Goal: Use online tool/utility: Utilize a website feature to perform a specific function

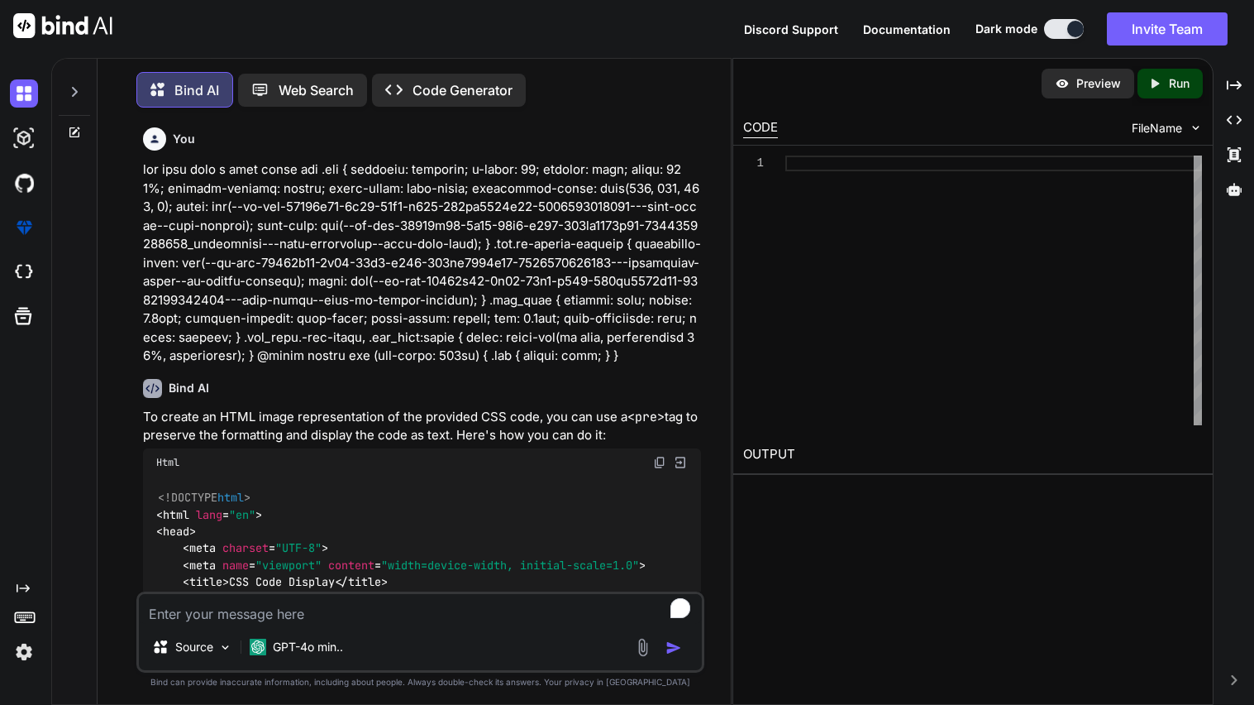
scroll to position [7, 0]
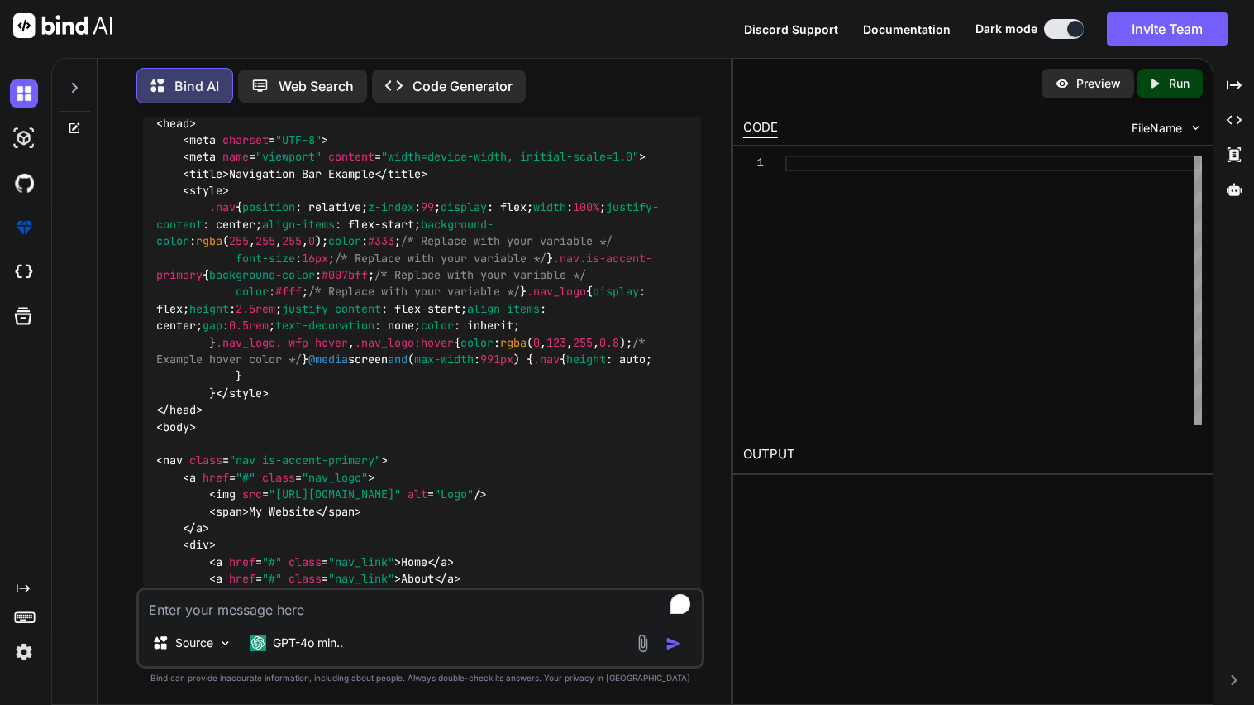
type textarea "x"
click at [285, 616] on textarea "To enrich screen reader interactions, please activate Accessibility in Grammarl…" at bounding box center [420, 605] width 563 height 30
type textarea "gener"
type textarea "x"
type textarea "genera"
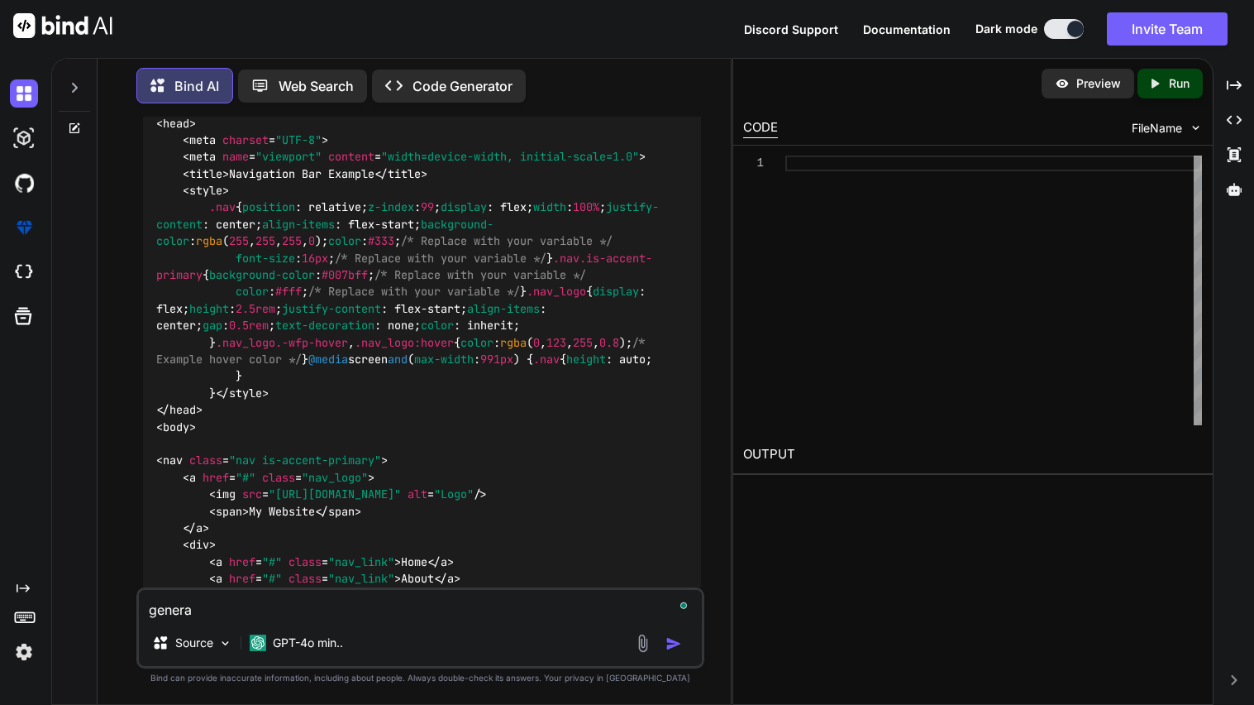
type textarea "x"
type textarea "generat"
type textarea "x"
type textarea "generate"
type textarea "x"
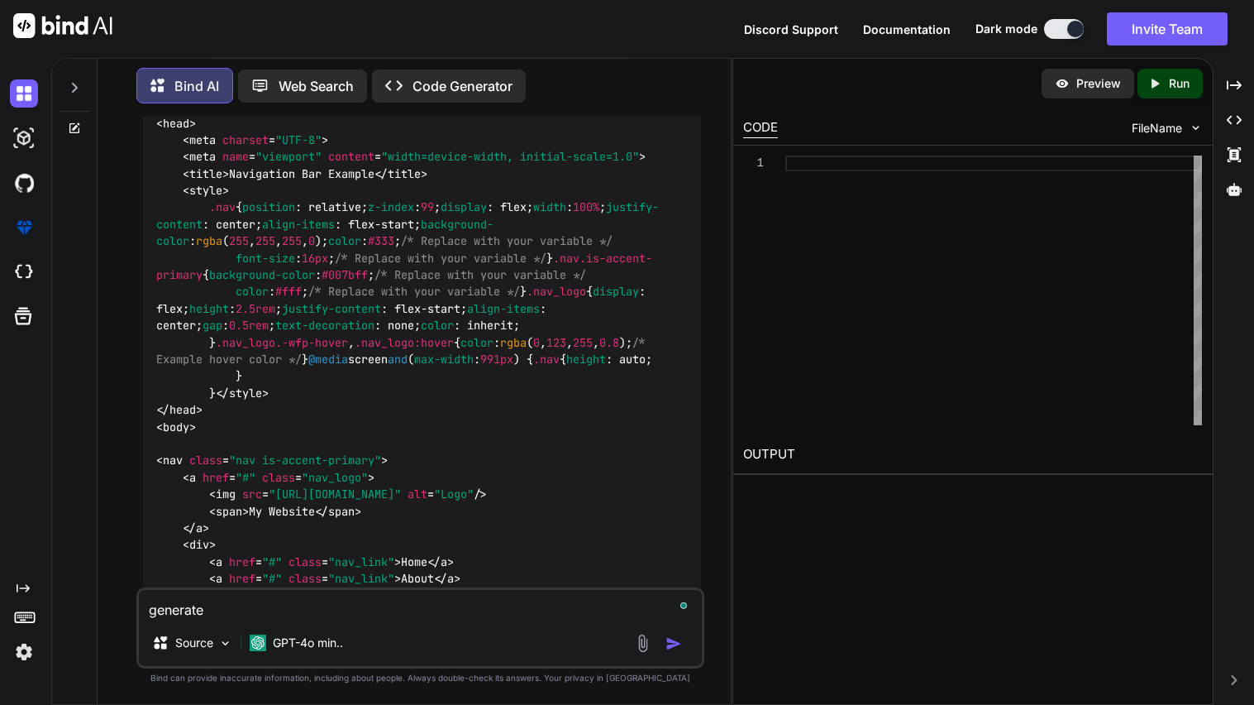
type textarea "generate"
type textarea "x"
type textarea "generate a"
type textarea "x"
type textarea "generate a r"
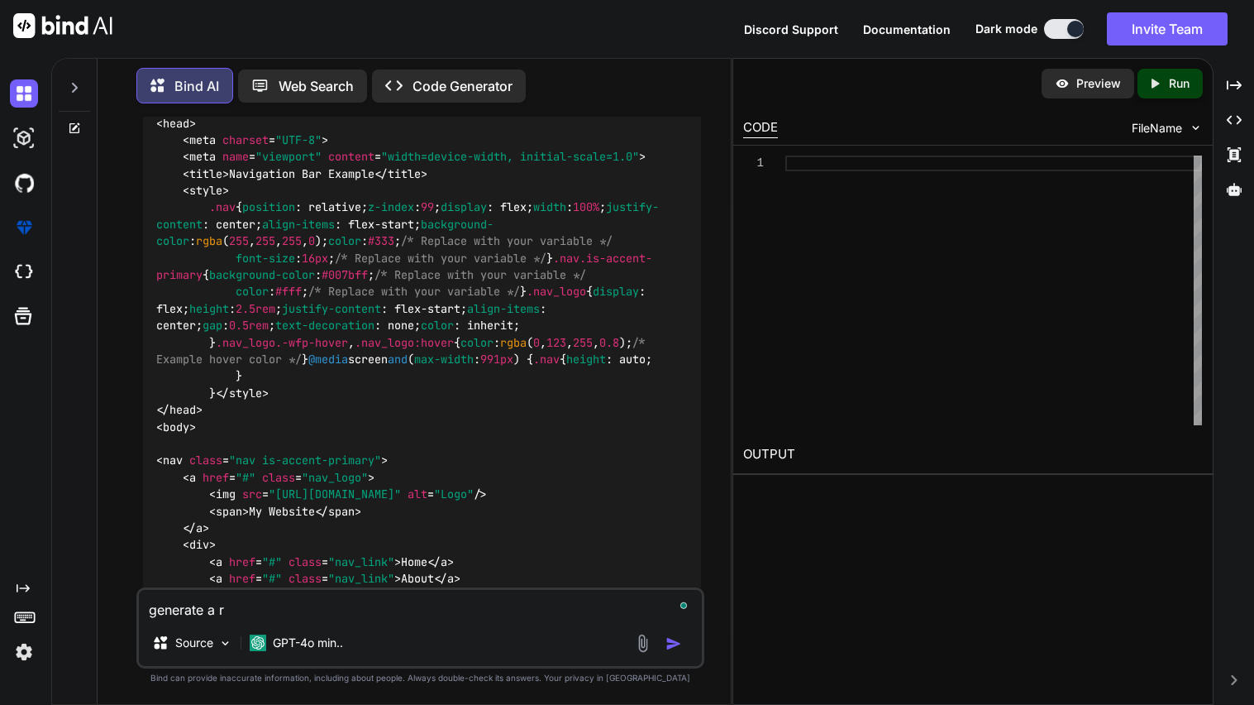
type textarea "x"
type textarea "generate a ro"
type textarea "x"
type textarea "generate a rom"
type textarea "x"
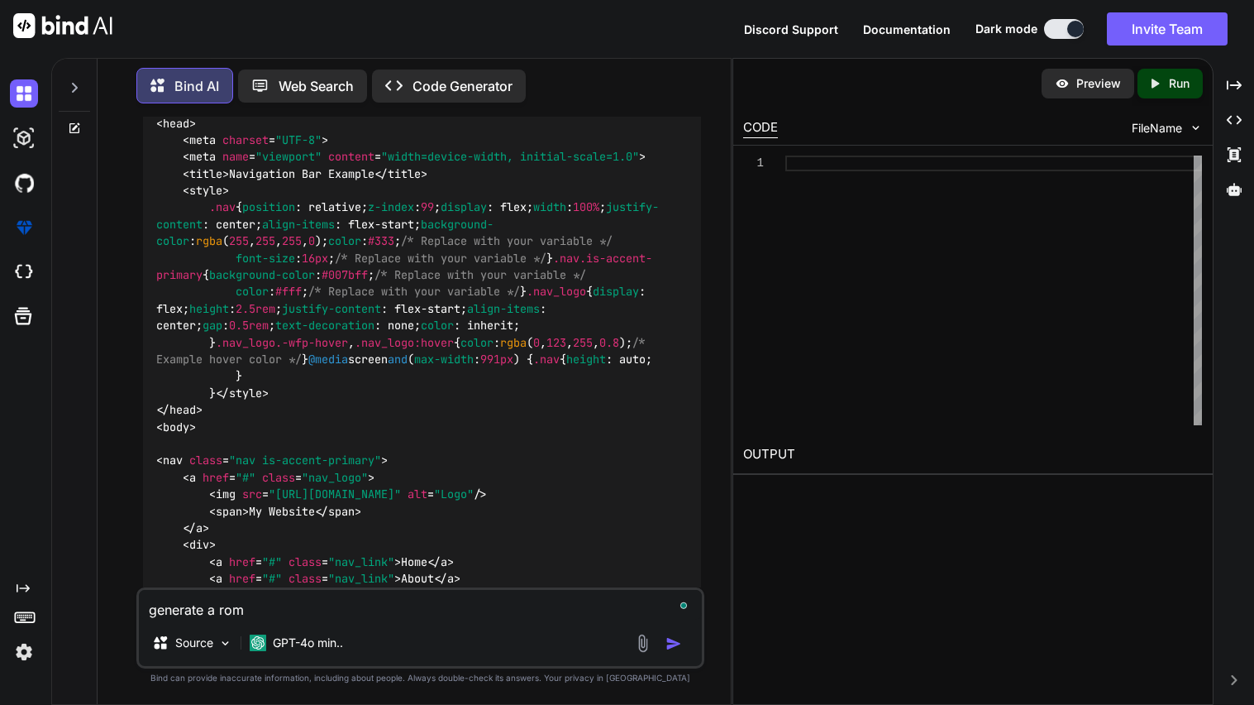
type textarea "generate a [GEOGRAPHIC_DATA]"
type textarea "x"
type textarea "generate a roman"
type textarea "x"
type textarea "generate a romant"
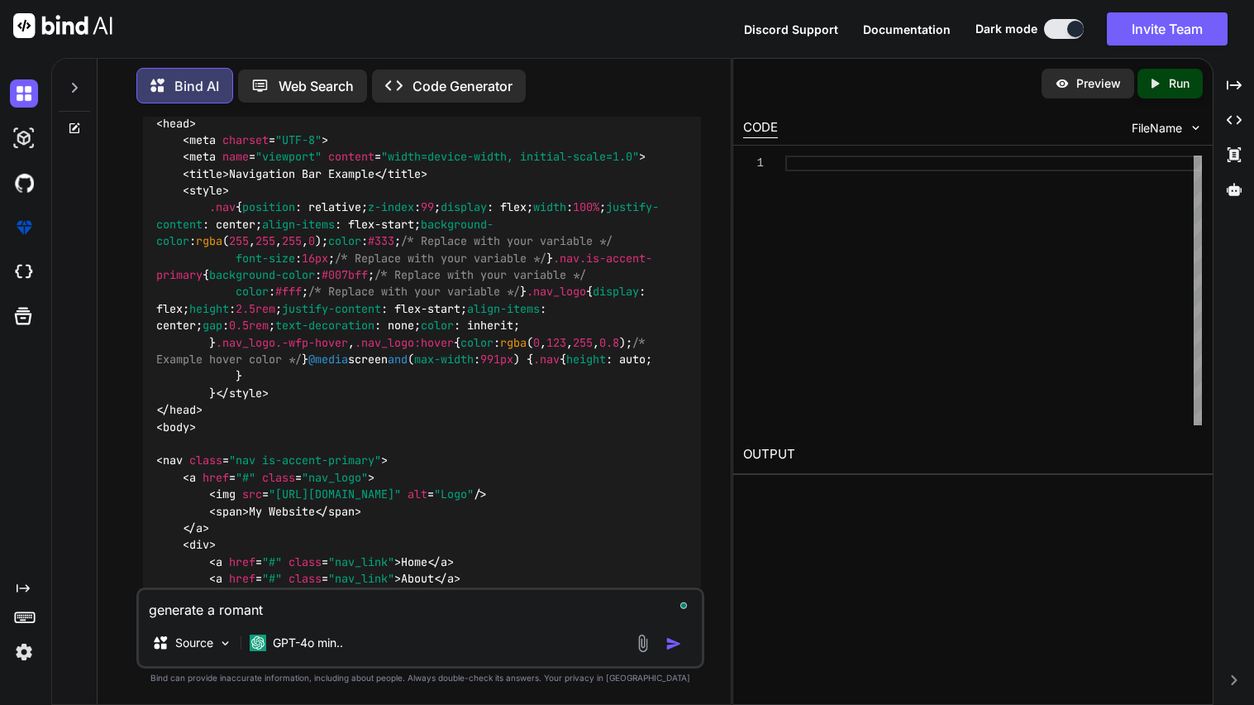
type textarea "x"
type textarea "generate a romanti"
type textarea "x"
type textarea "generate a romantic"
type textarea "x"
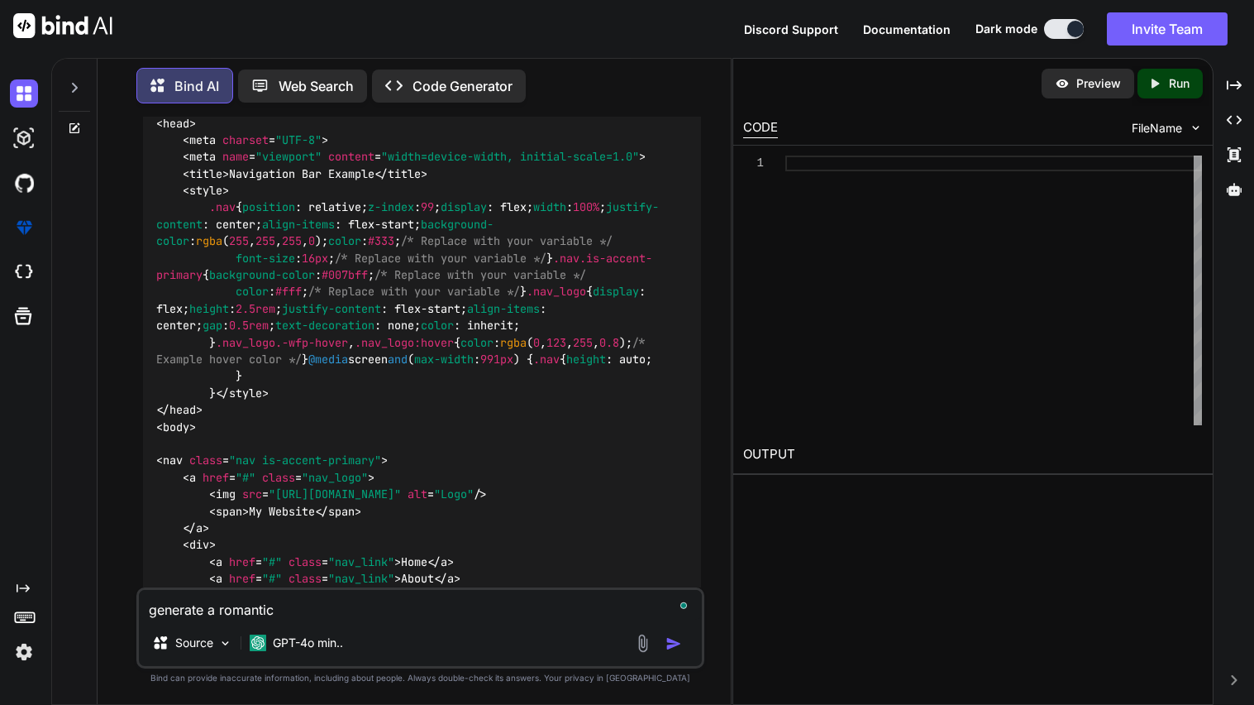
type textarea "generate a romantic"
type textarea "x"
type textarea "generate a romantic p"
type textarea "x"
type textarea "generate a romantic po"
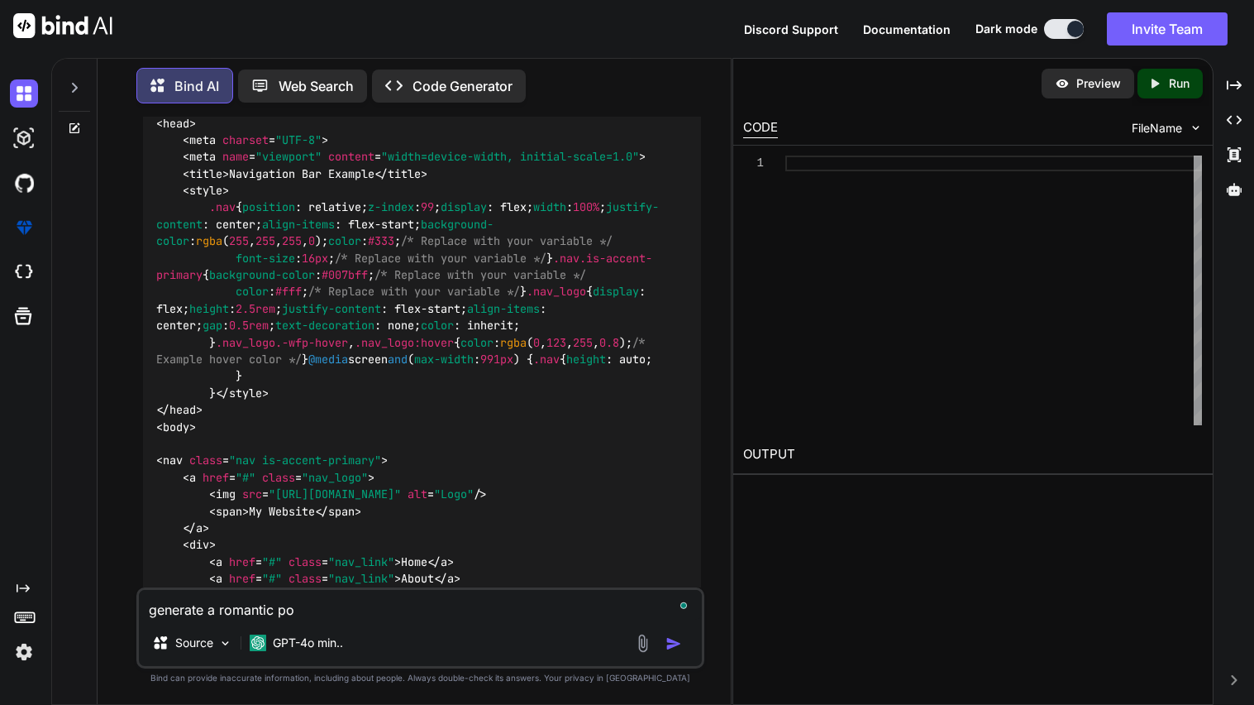
type textarea "x"
type textarea "generate a romantic [PERSON_NAME]"
type textarea "x"
type textarea "generate a romantic poem"
type textarea "x"
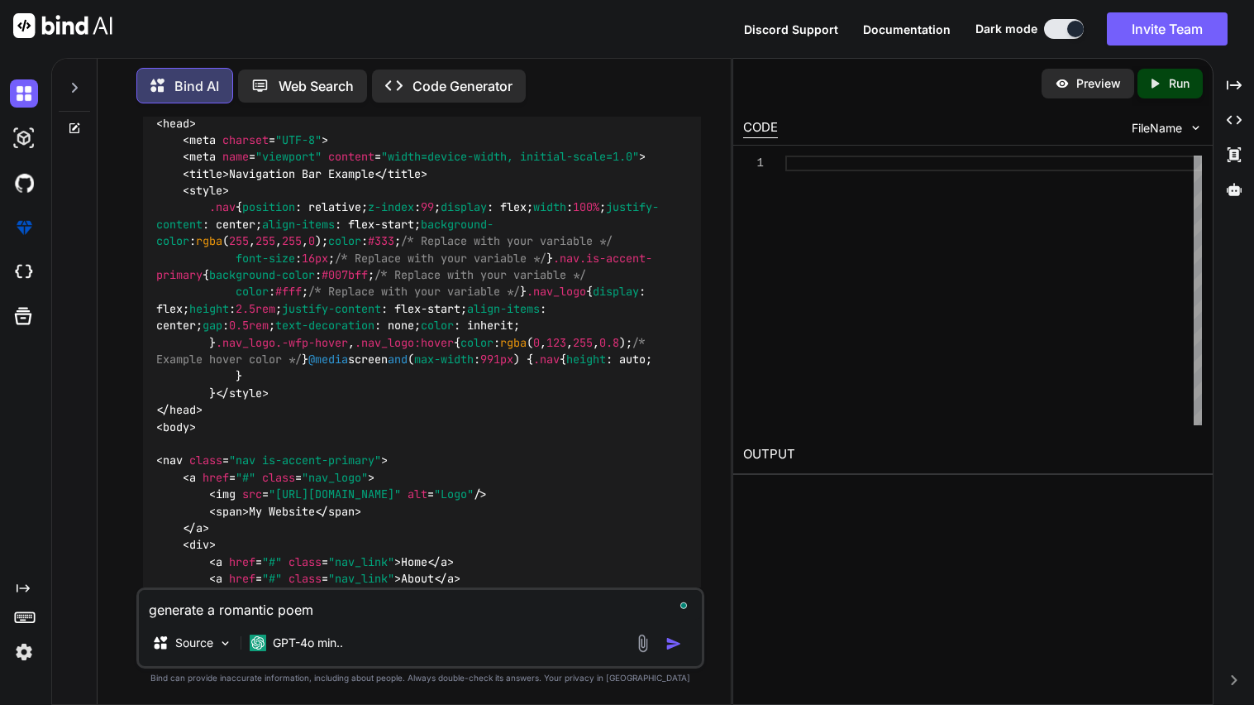
type textarea "generate a romantic poem f"
type textarea "x"
type textarea "generate a romantic poem fd"
type textarea "x"
type textarea "generate a romantic poem fdo"
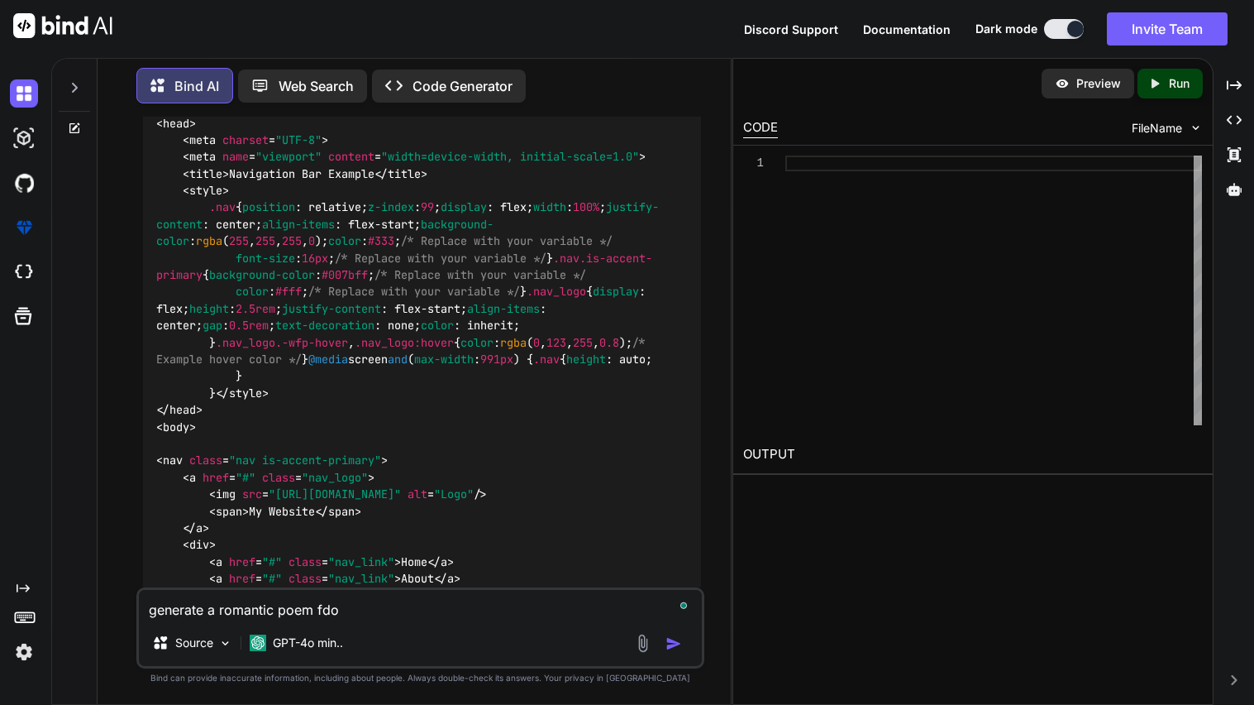
type textarea "x"
type textarea "generate a romantic poem fdor"
type textarea "x"
type textarea "generate a romantic poem fdor"
type textarea "x"
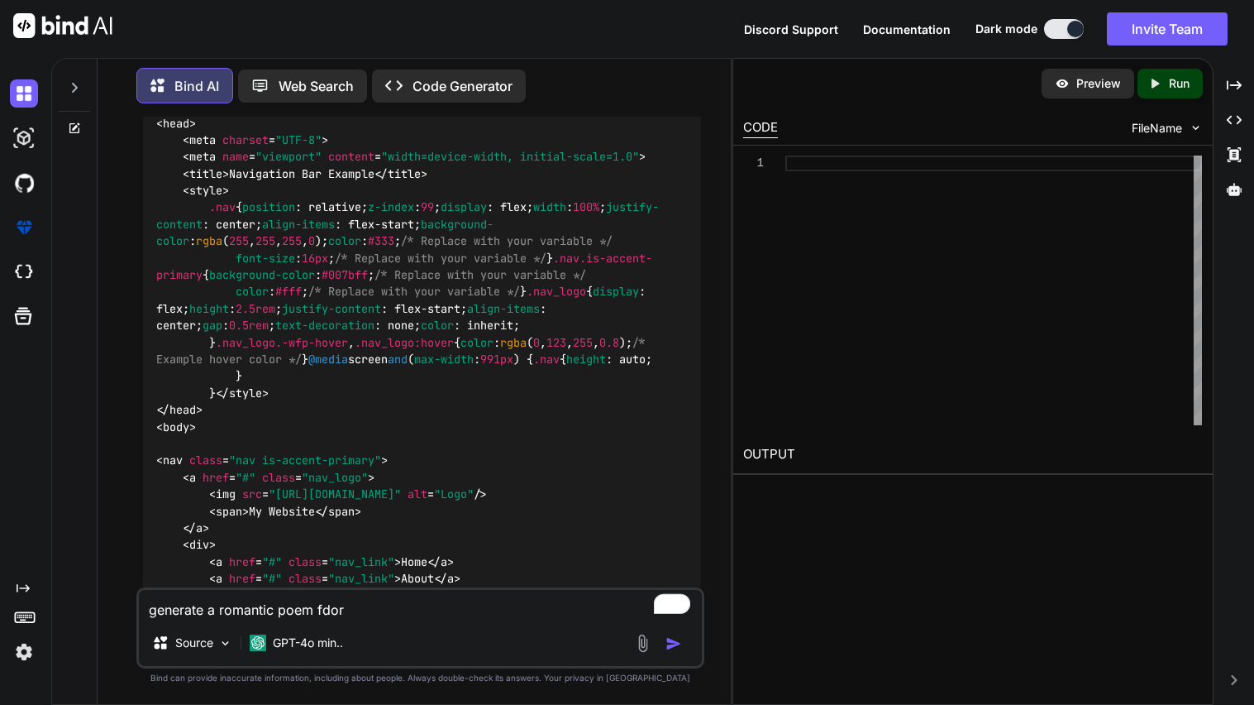
type textarea "generate a romantic poem fdor"
type textarea "x"
type textarea "generate a romantic poem fdo"
type textarea "x"
type textarea "generate a romantic poem fd"
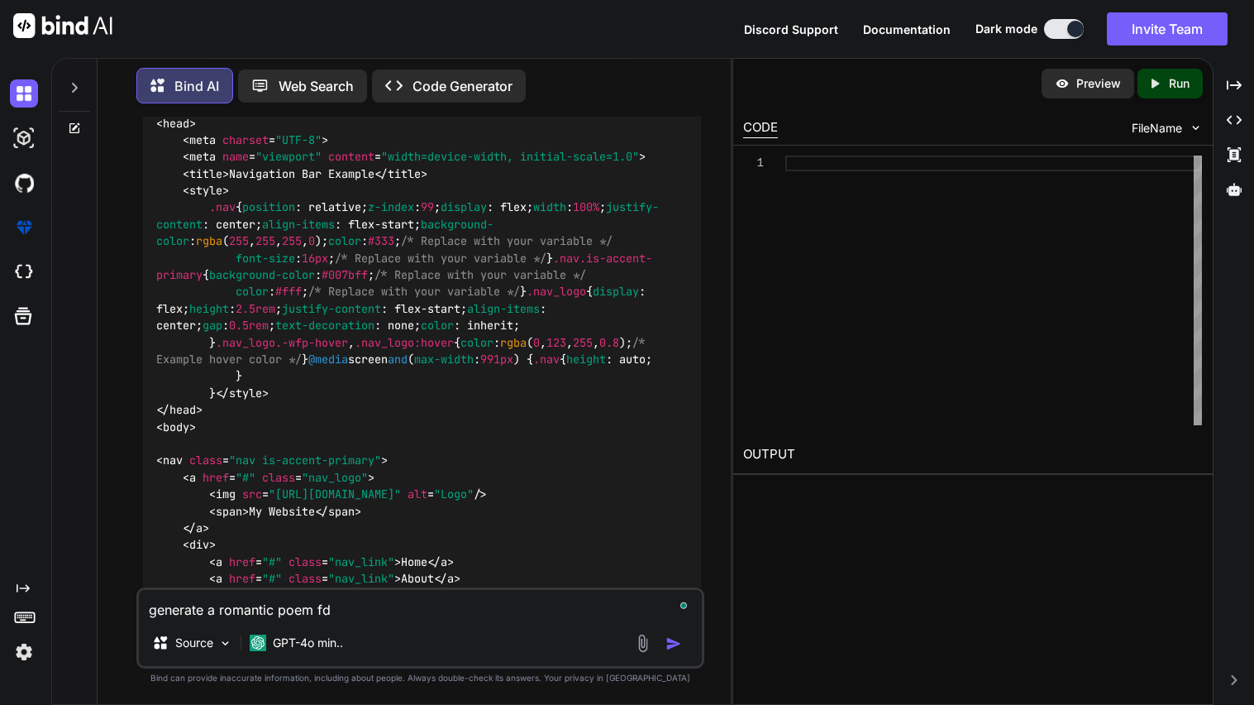
type textarea "x"
type textarea "generate a romantic poem f"
type textarea "x"
type textarea "generate a romantic poem fo"
type textarea "x"
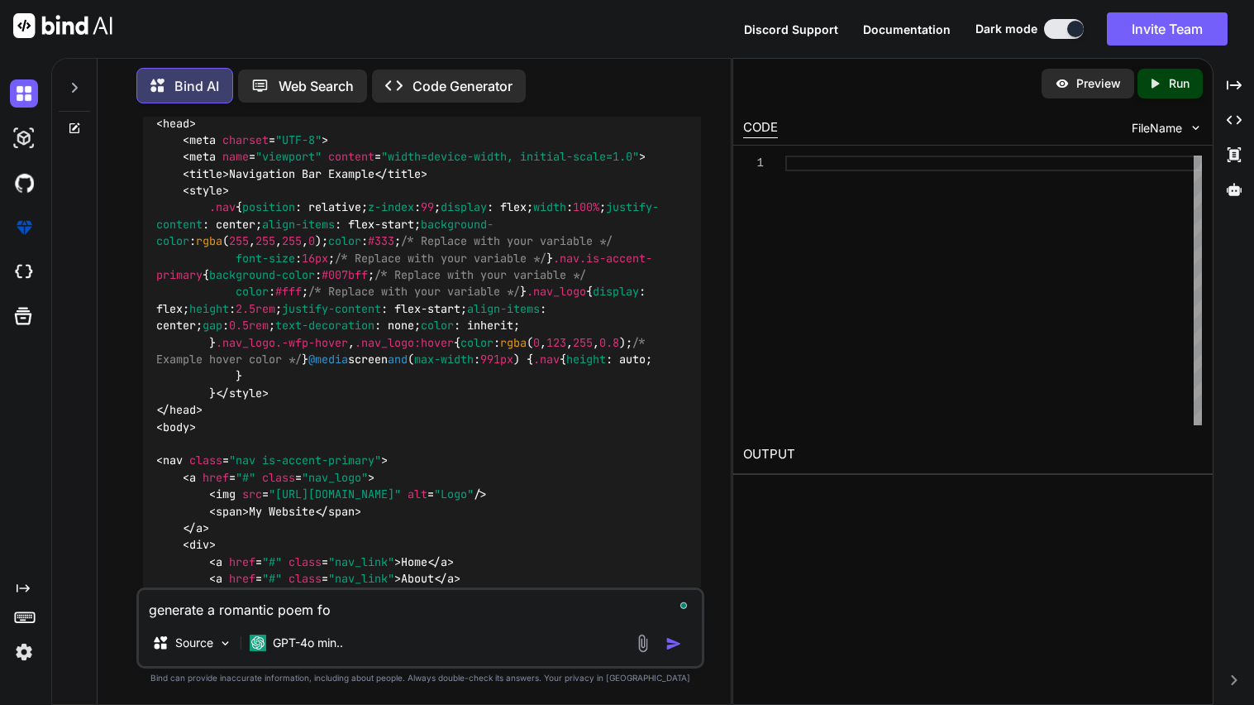
type textarea "generate a romantic poem for"
type textarea "x"
type textarea "generate a romantic poem for"
type textarea "x"
type textarea "generate a romantic poem for l"
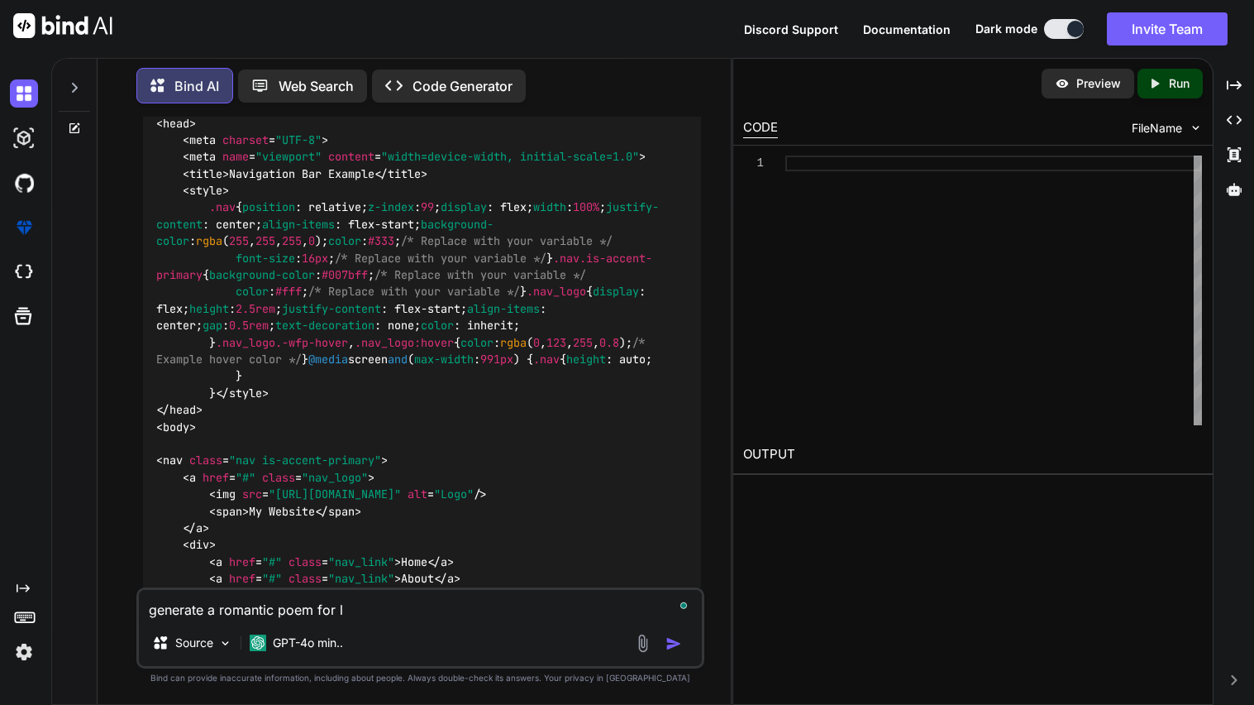
type textarea "x"
type textarea "generate a romantic poem for ly"
type textarea "x"
type textarea "generate a romantic poem for lyl"
type textarea "x"
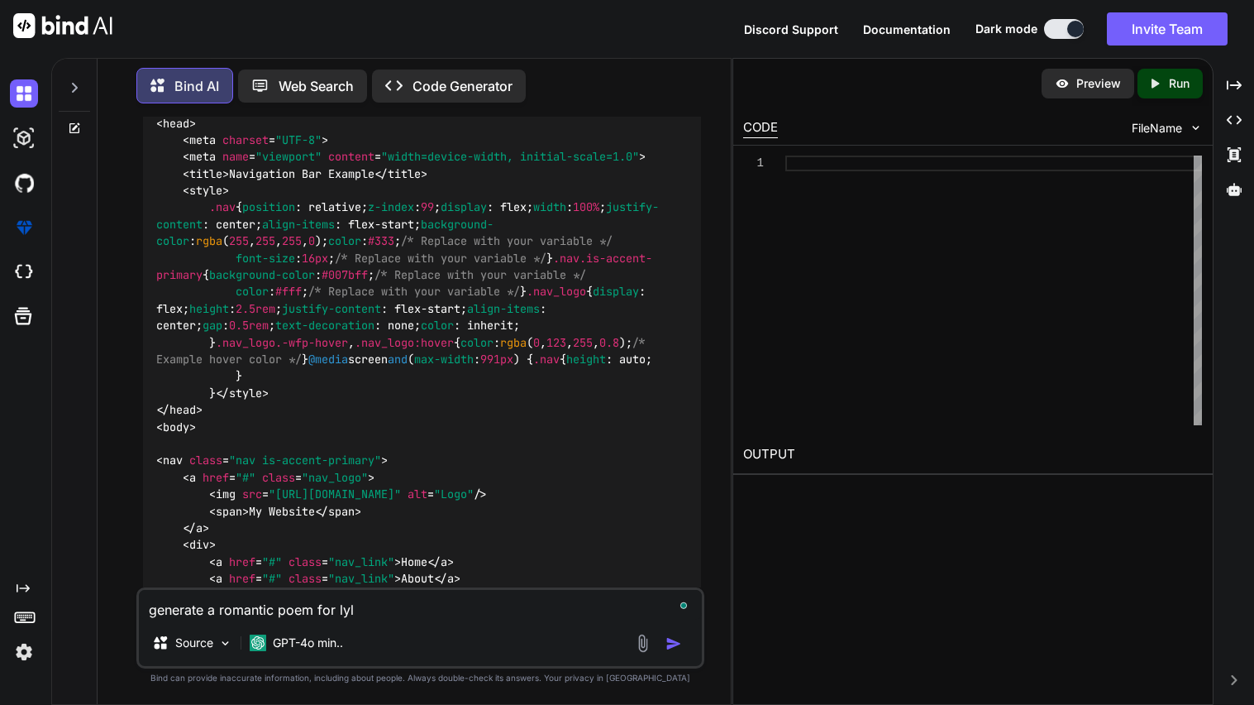
type textarea "generate a romantic poem for lyll"
type textarea "x"
type textarea "generate a romantic poem for lyl"
type textarea "x"
type textarea "generate a romantic poem for [PERSON_NAME]"
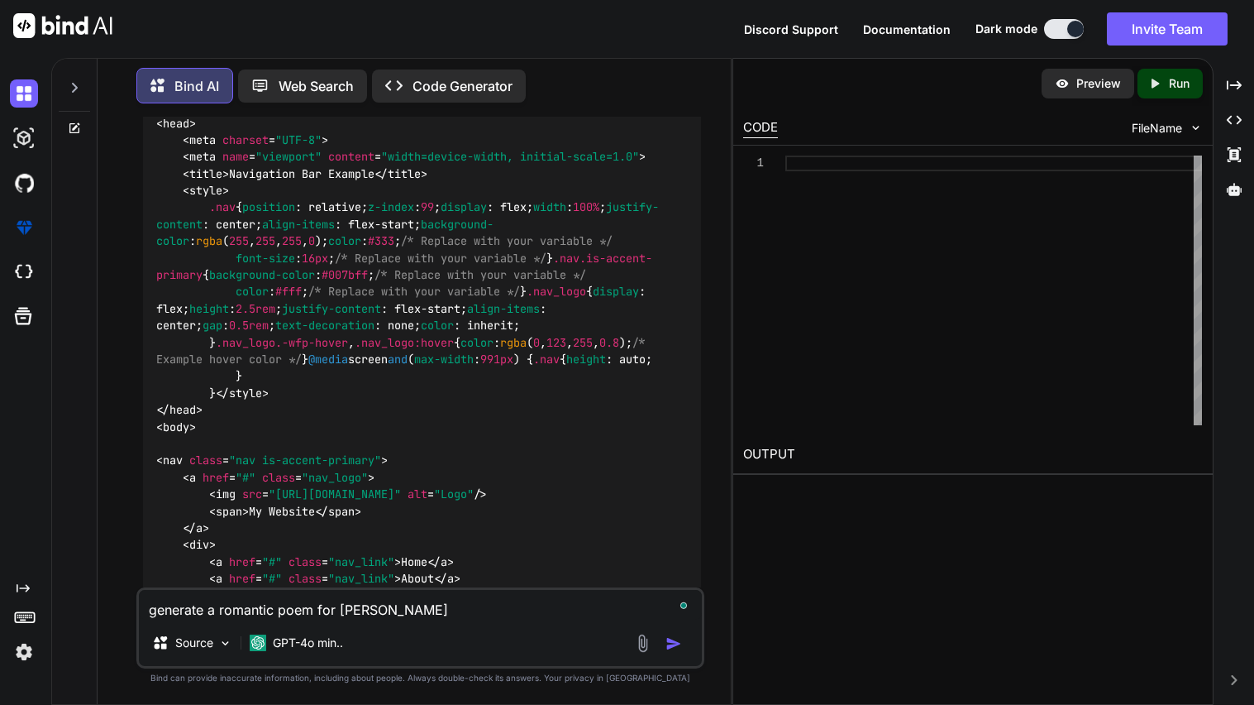
type textarea "x"
type textarea "generate a romantic poem for [PERSON_NAME]"
type textarea "x"
type textarea "generate a romantic poem for [PERSON_NAME]"
type textarea "x"
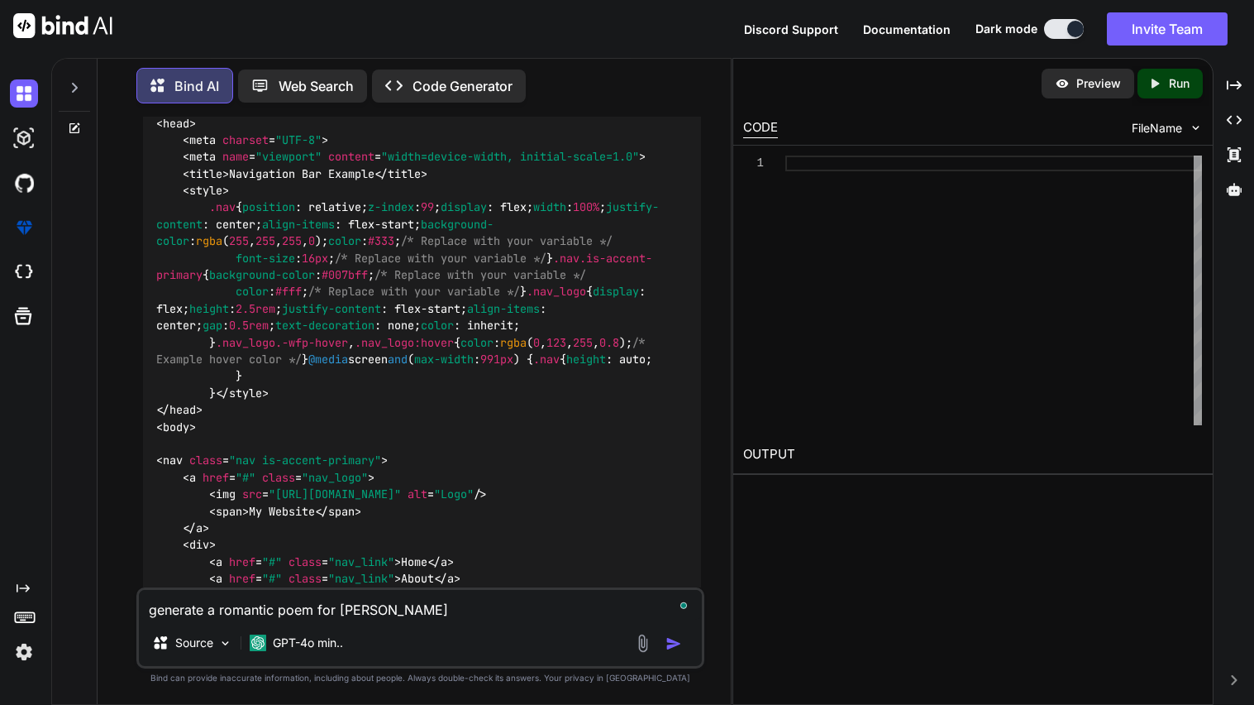
type textarea "generate a romantic poem for [PERSON_NAME]"
type textarea "x"
type textarea "generate a romantic poem for [PERSON_NAME] [PERSON_NAME]"
type textarea "x"
type textarea "generate a romantic poem for [PERSON_NAME] j be"
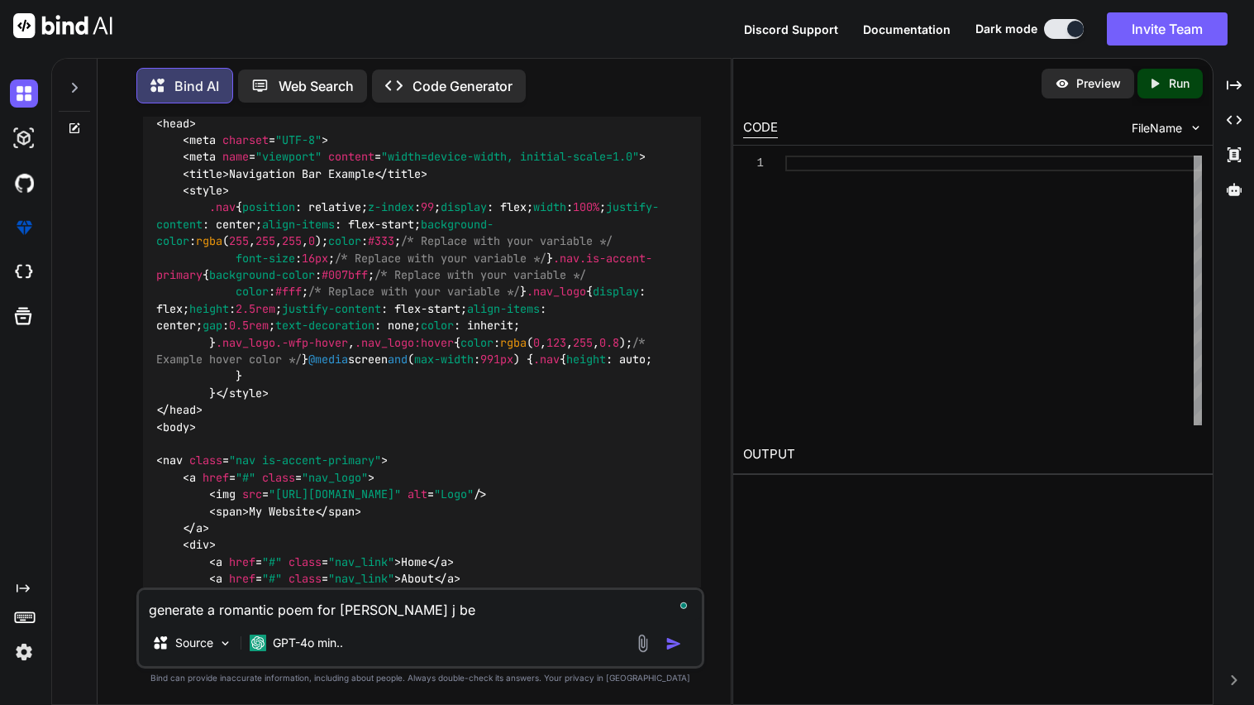
type textarea "x"
type textarea "generate a romantic poem for [PERSON_NAME] j [PERSON_NAME]"
type textarea "x"
type textarea "generate a romantic poem for [PERSON_NAME]"
type textarea "x"
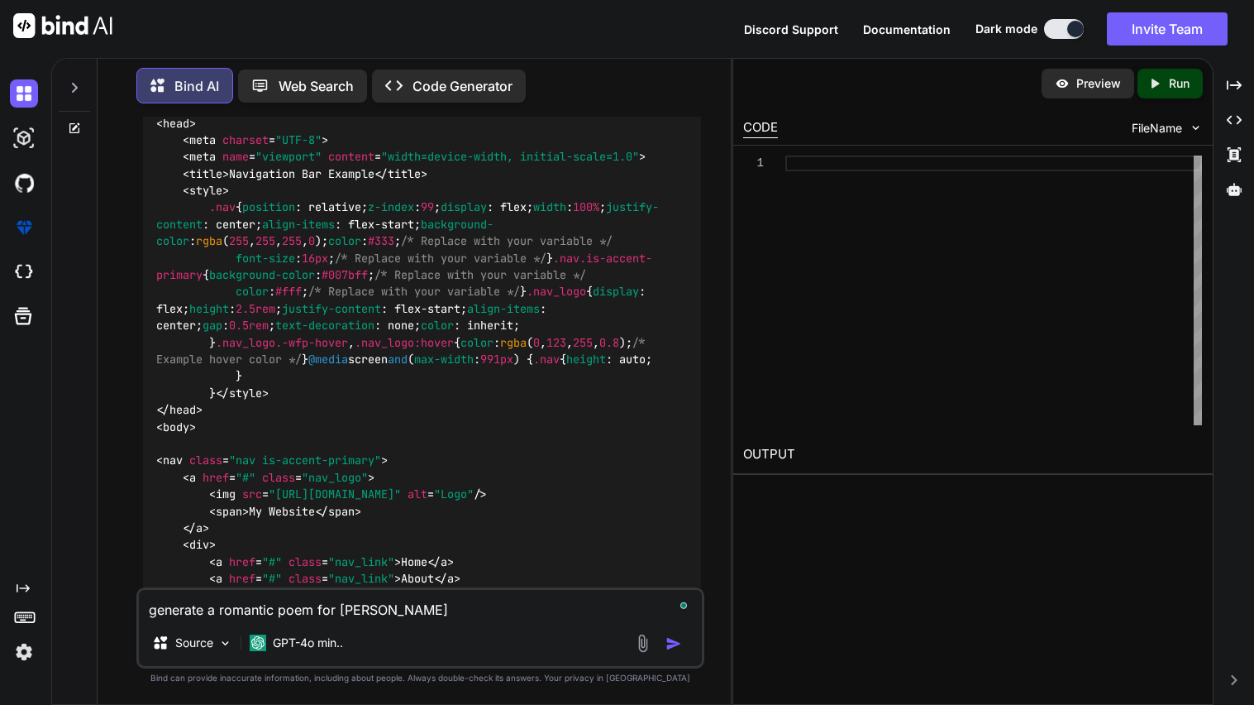
type textarea "generate a romantic poem for [PERSON_NAME]"
type textarea "x"
type textarea "generate a romantic poem for [PERSON_NAME]"
type textarea "x"
type textarea "generate a romantic poem for [PERSON_NAME] j [PERSON_NAME]"
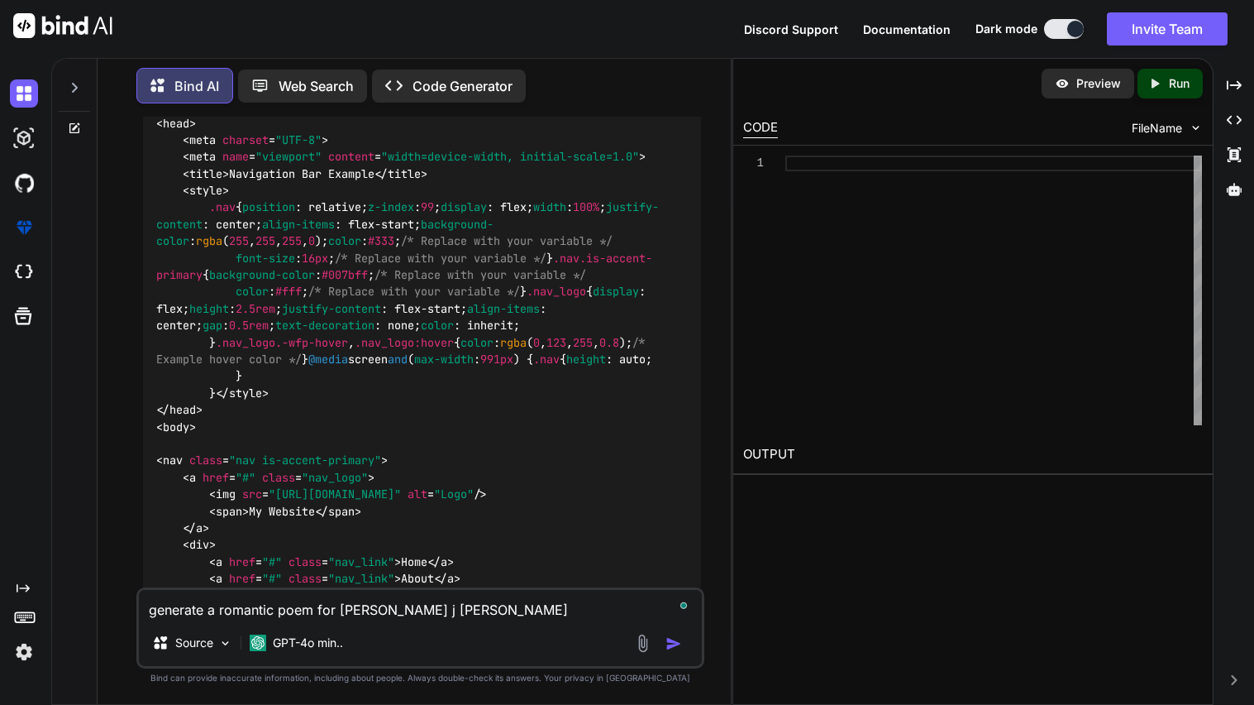
type textarea "x"
type textarea "generate a romantic poem for [PERSON_NAME]"
type textarea "x"
type textarea "generate a romantic poem for [PERSON_NAME]"
type textarea "x"
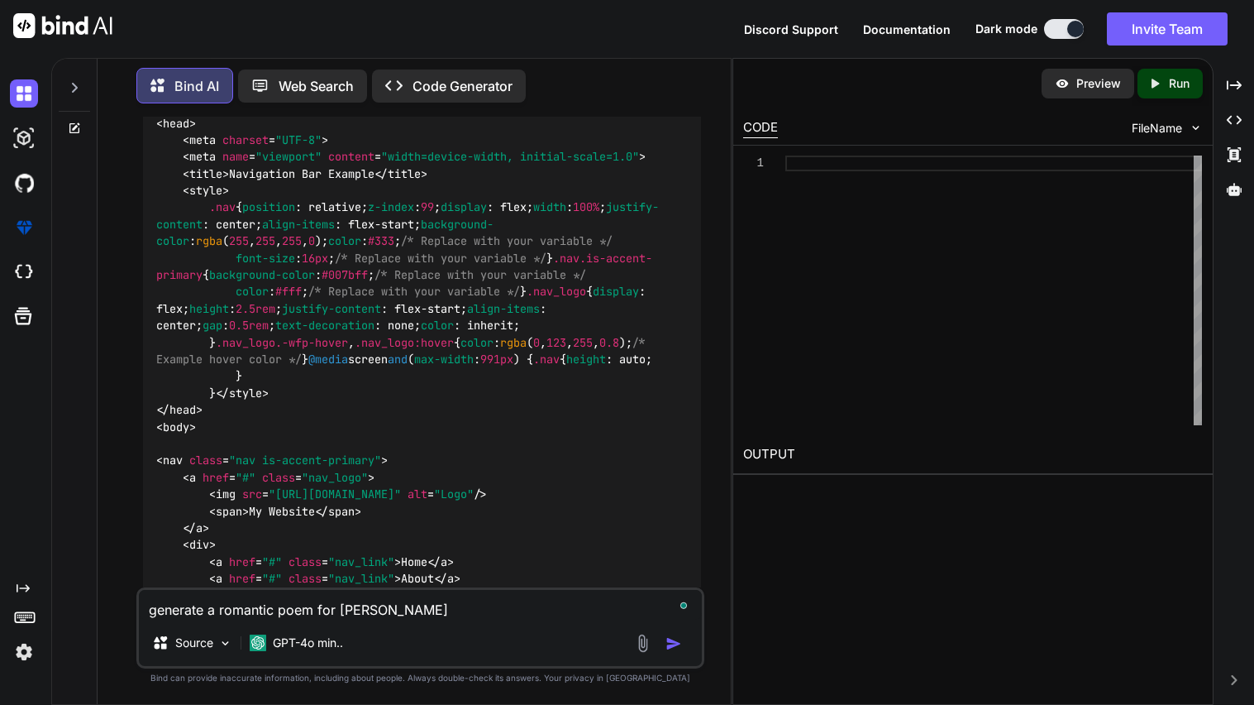
type textarea "generate a romantic poem for [PERSON_NAME]"
type textarea "x"
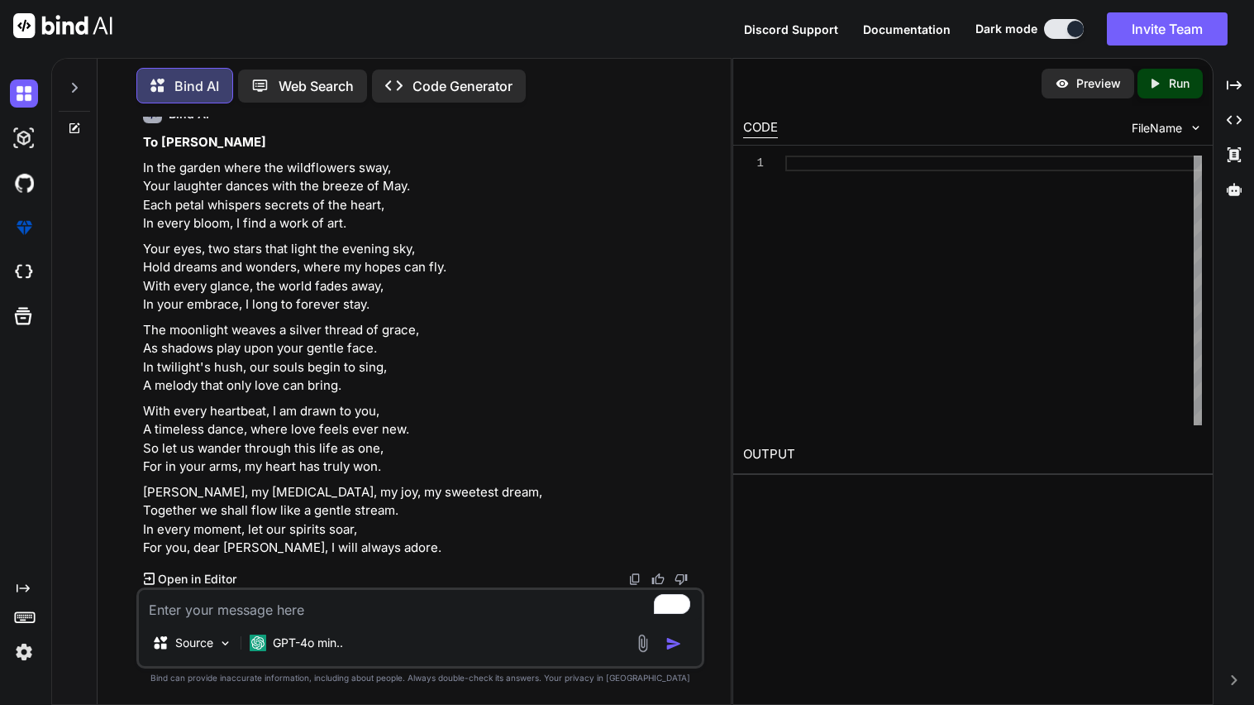
scroll to position [3470, 0]
type textarea "x"
type textarea "try"
type textarea "x"
type textarea "try"
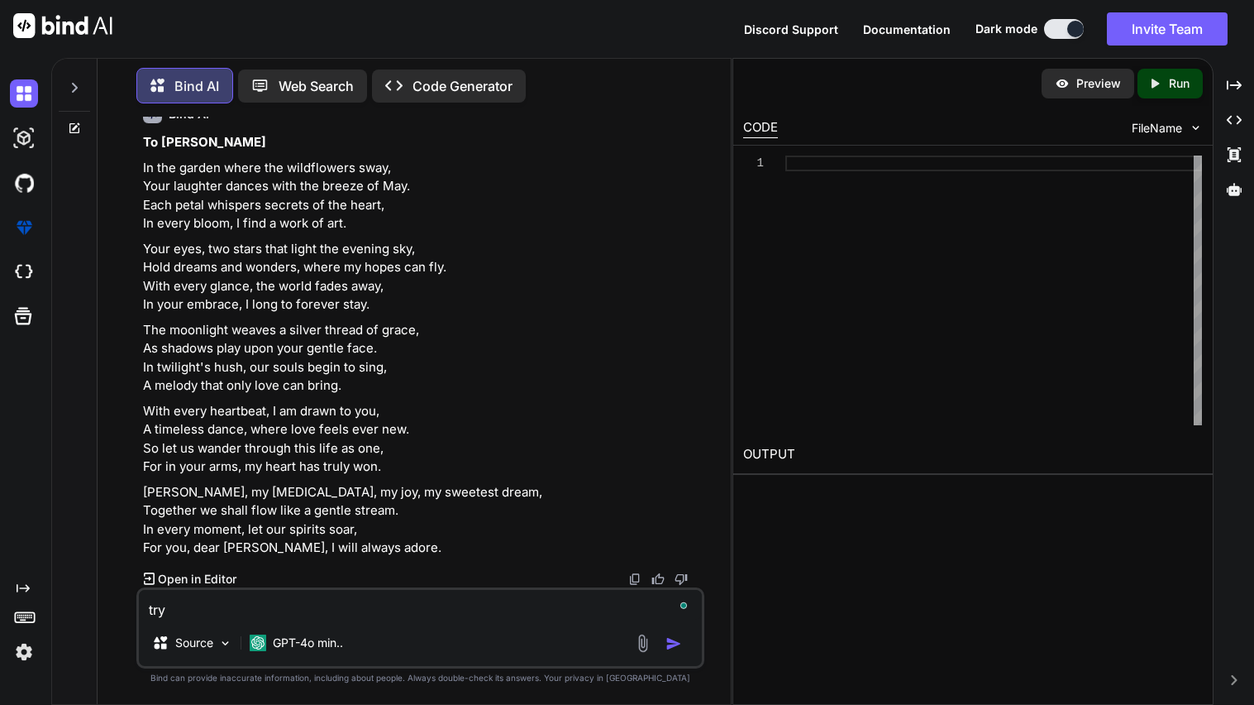
type textarea "x"
type textarea "try a"
type textarea "x"
type textarea "try ag"
type textarea "x"
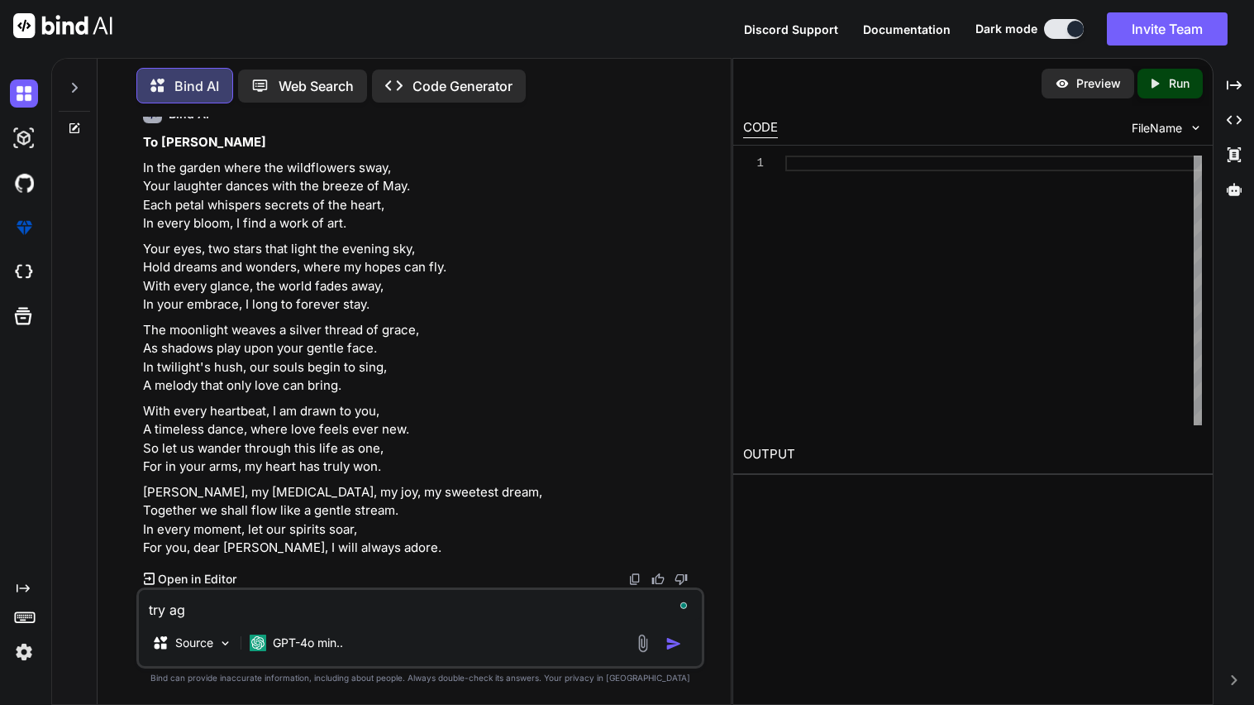
type textarea "try aga"
type textarea "x"
type textarea "try agai"
type textarea "x"
type textarea "try again"
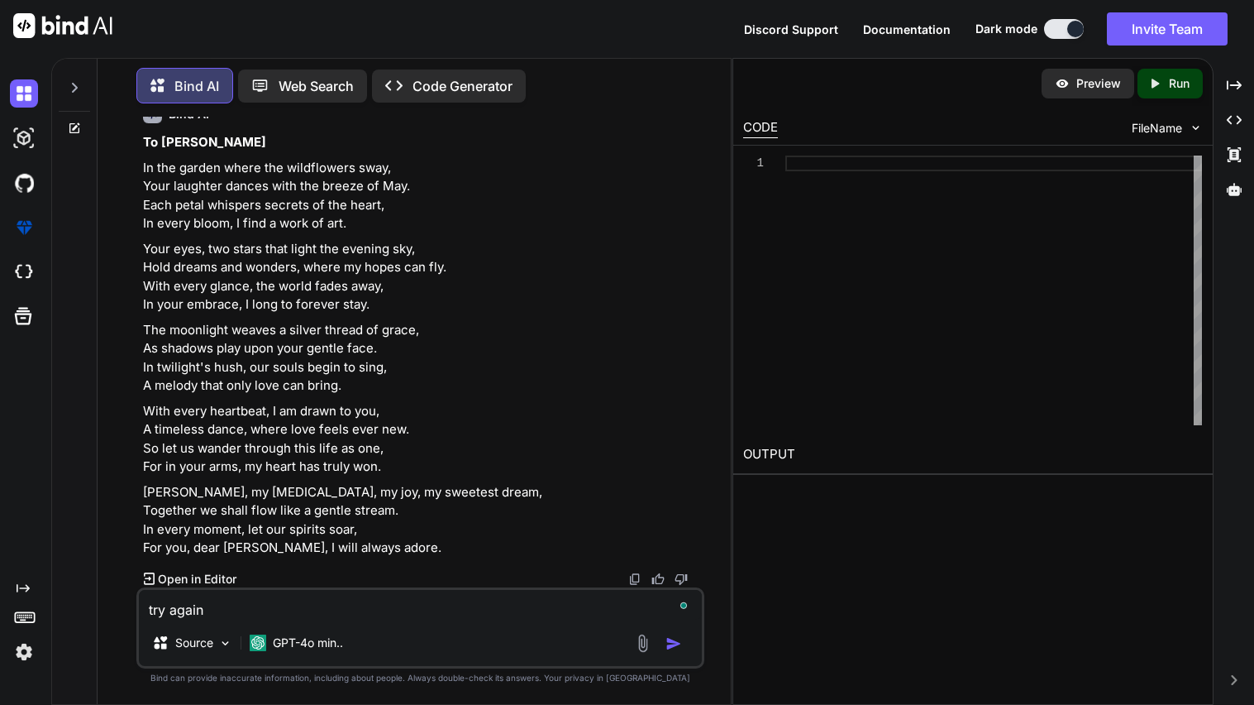
type textarea "x"
type textarea "try again"
type textarea "x"
type textarea "try again wi"
type textarea "x"
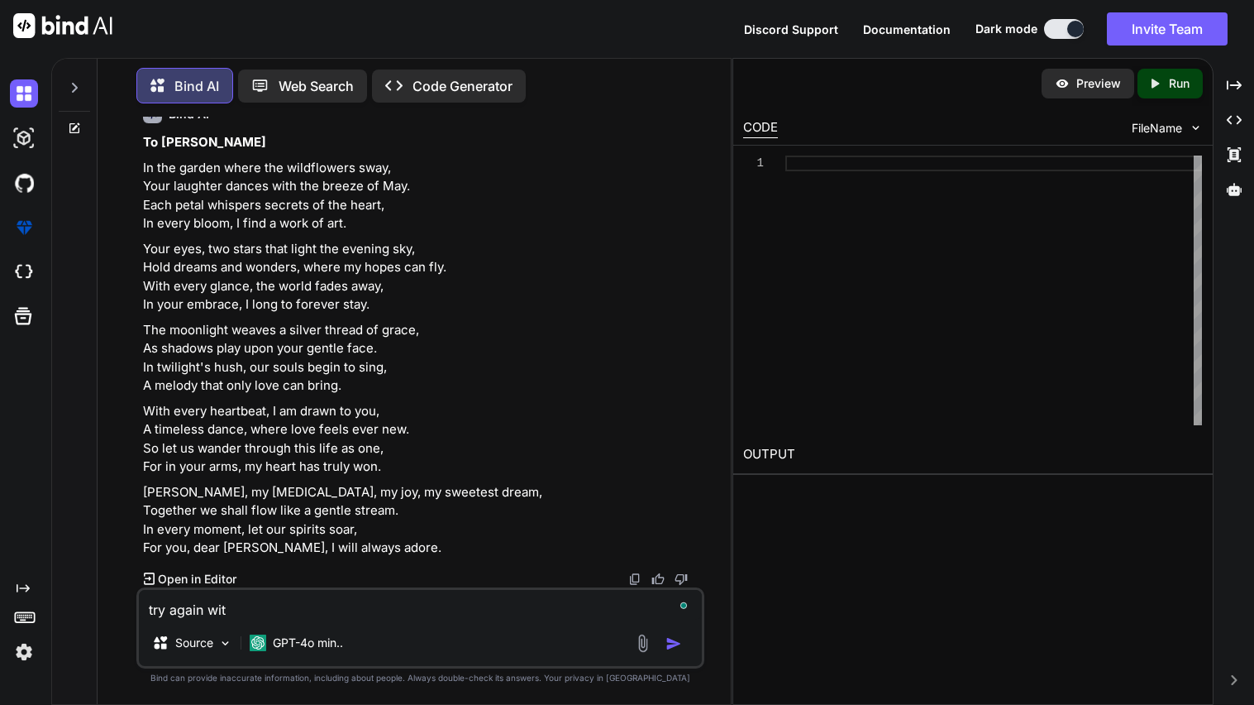
type textarea "try again with"
type textarea "x"
type textarea "try again witho"
type textarea "x"
type textarea "try again withou"
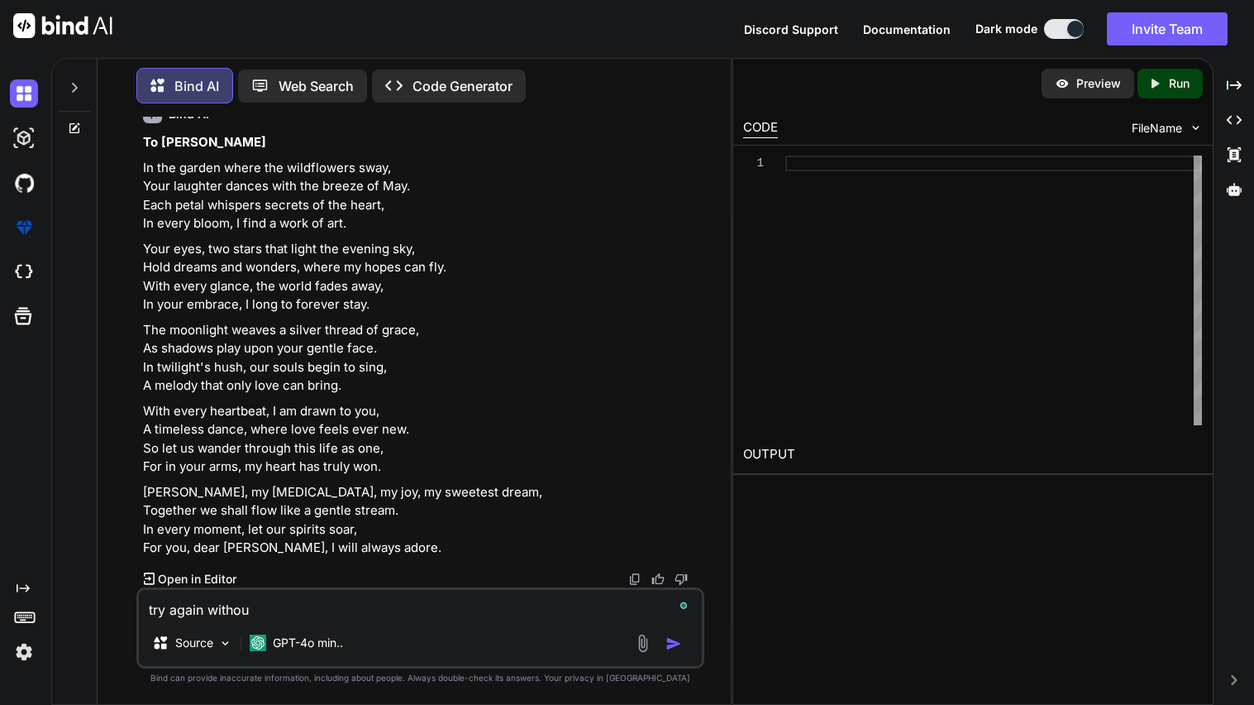
type textarea "x"
type textarea "try again without"
type textarea "x"
type textarea "try again without"
type textarea "x"
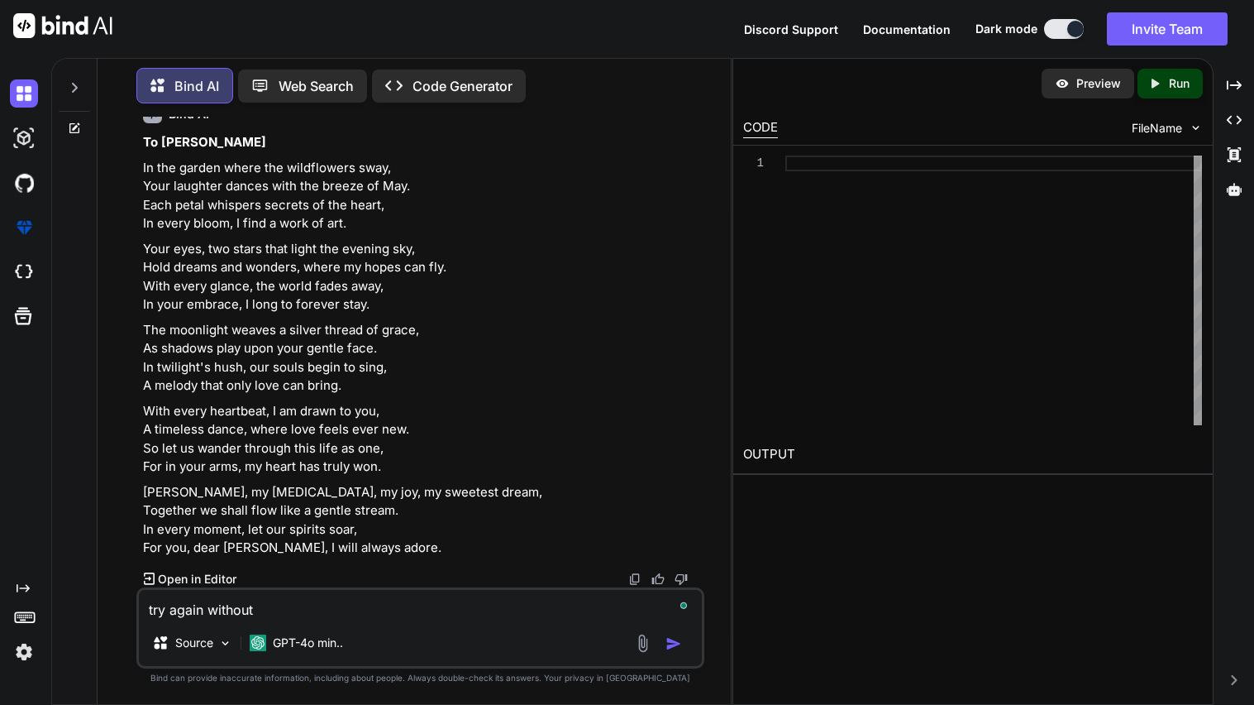
type textarea "try again without m"
type textarea "x"
type textarea "try again without me"
type textarea "x"
type textarea "try again without men"
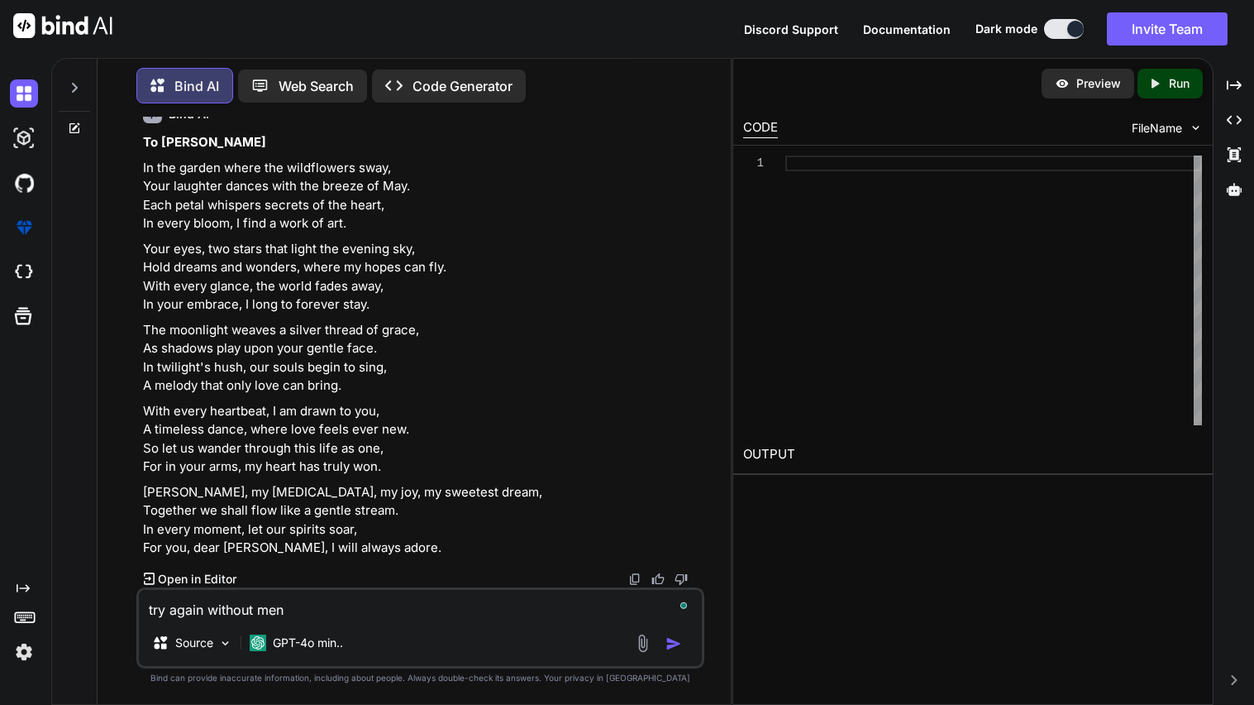
type textarea "x"
type textarea "try again without ment"
type textarea "x"
type textarea "try again without menti"
type textarea "x"
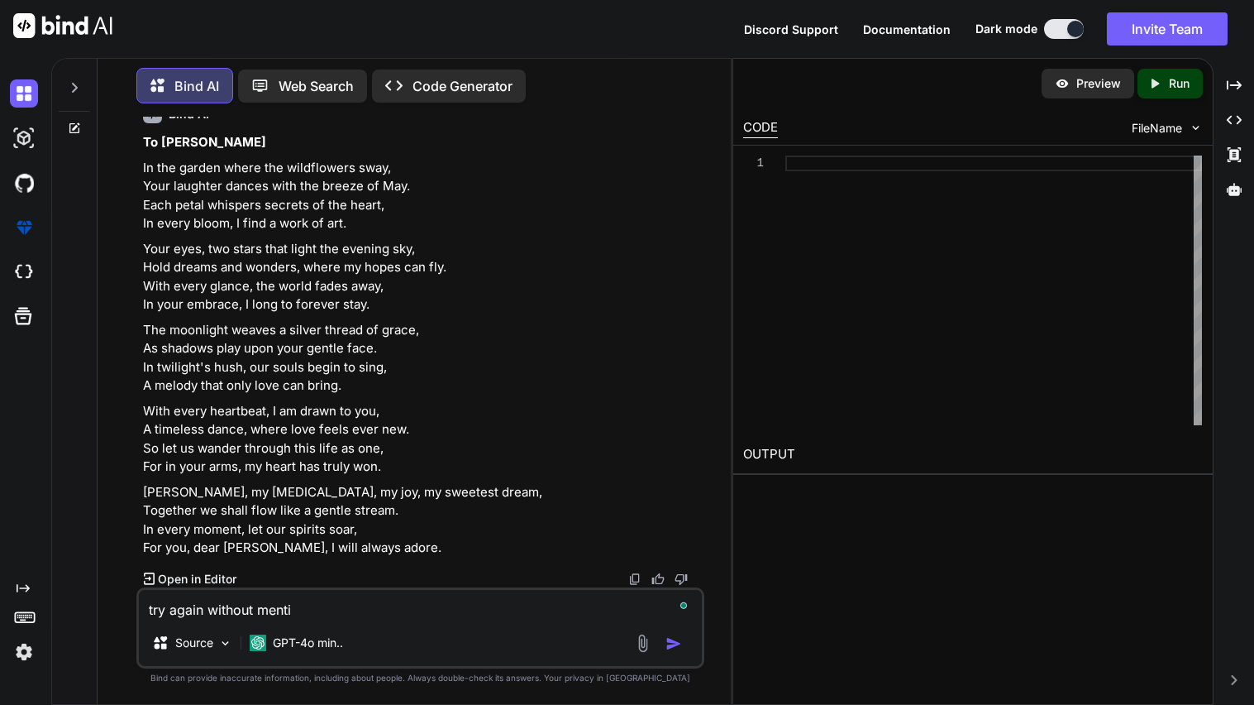
type textarea "try again without mentio"
type textarea "x"
type textarea "try again without mention"
type textarea "x"
type textarea "try again without mention"
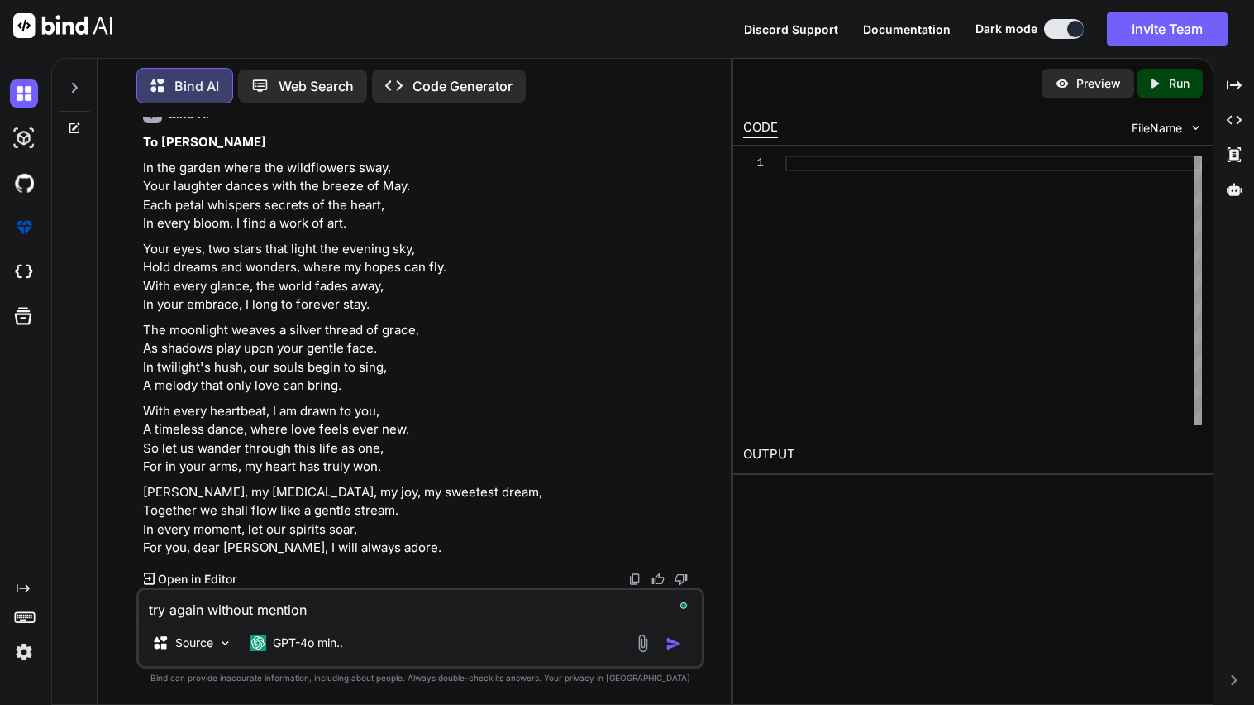
type textarea "x"
type textarea "try again without mention o"
type textarea "x"
type textarea "try again without mention of"
type textarea "x"
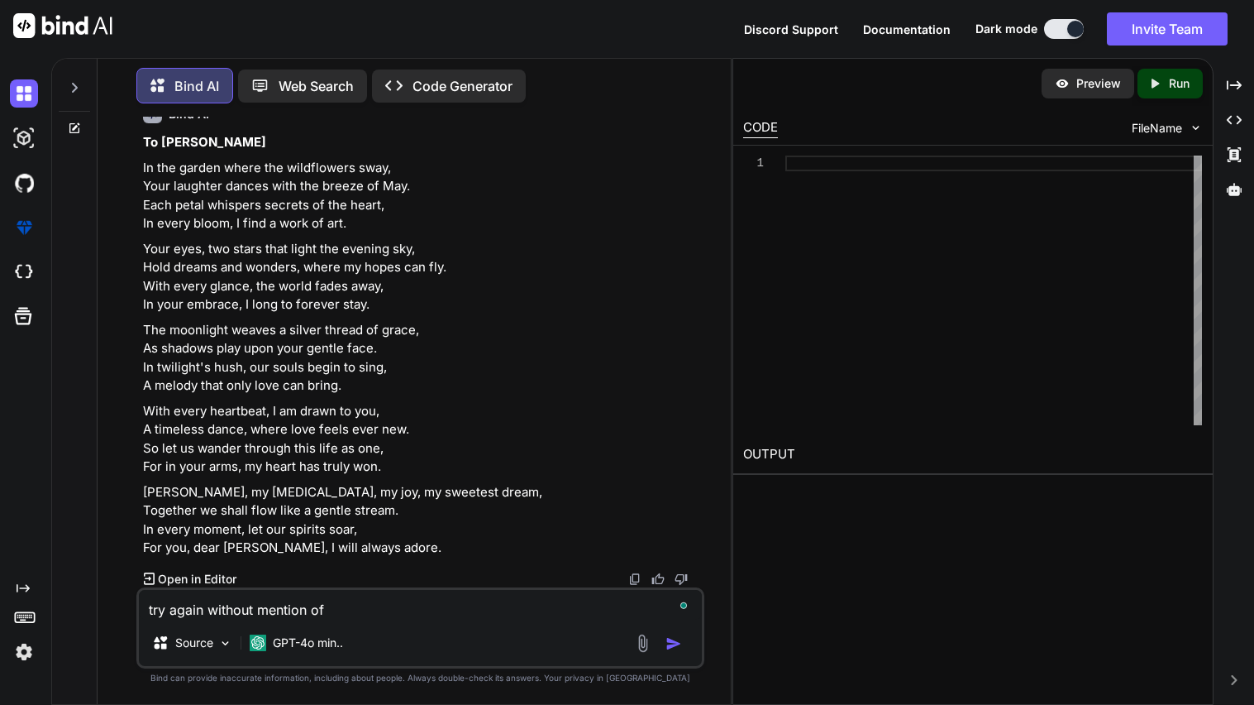
type textarea "try again without mention of"
type textarea "x"
type textarea "try again without mention of t"
type textarea "x"
type textarea "try again without mention of ti"
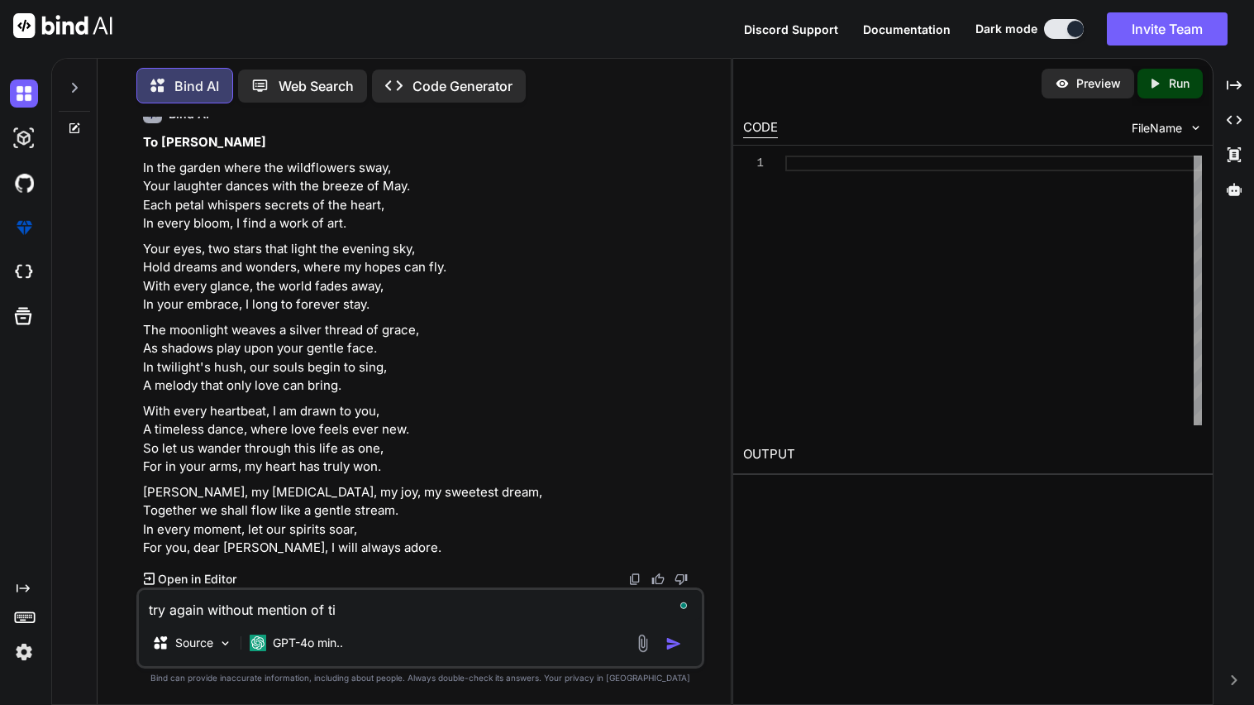
type textarea "x"
type textarea "try again without mention of [PERSON_NAME]"
type textarea "x"
type textarea "try again without mention of time"
type textarea "x"
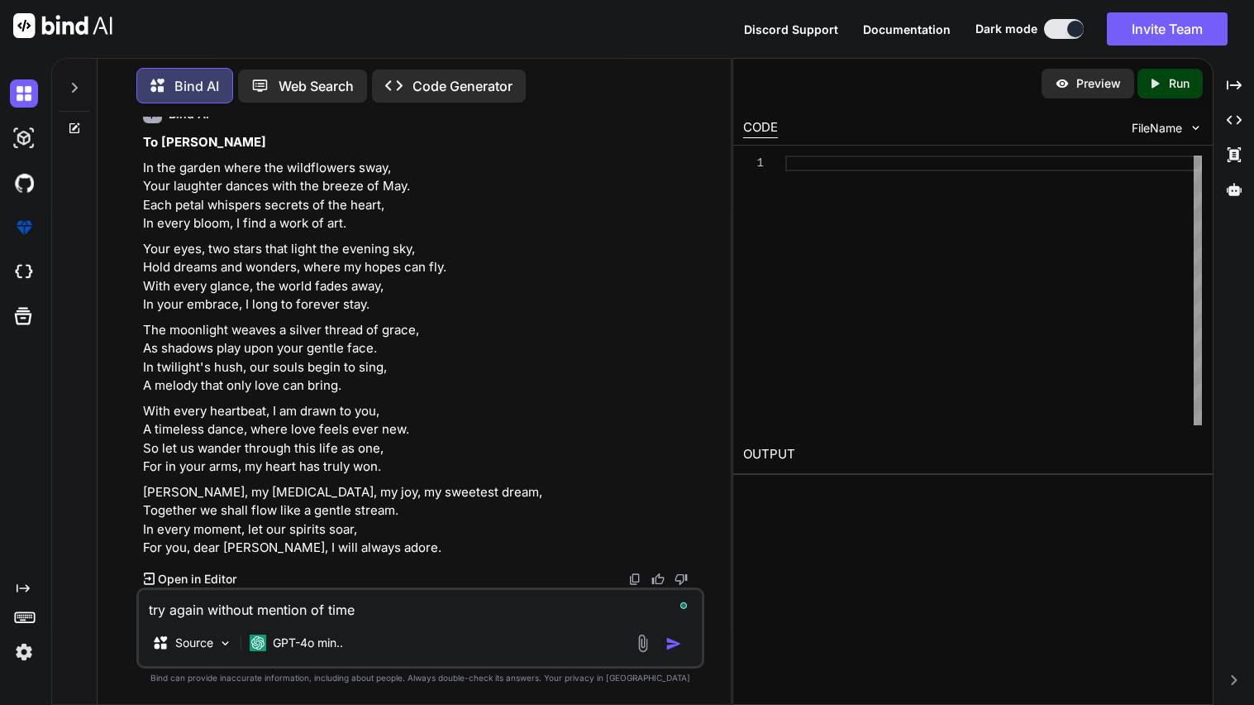
type textarea "try again without mention of time"
type textarea "x"
type textarea "try again without mention of time o"
type textarea "x"
type textarea "try again without mention of time or"
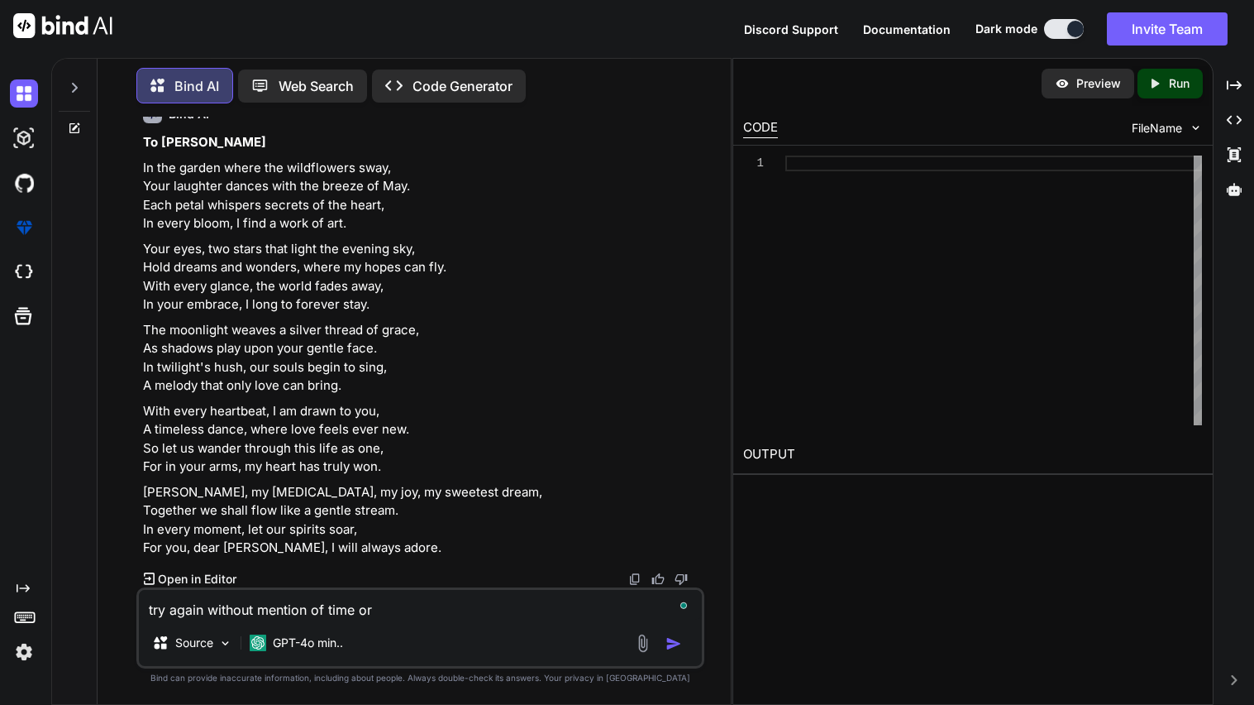
type textarea "x"
type textarea "try again without mention of time or"
type textarea "x"
type textarea "try again without mention of time or l"
type textarea "x"
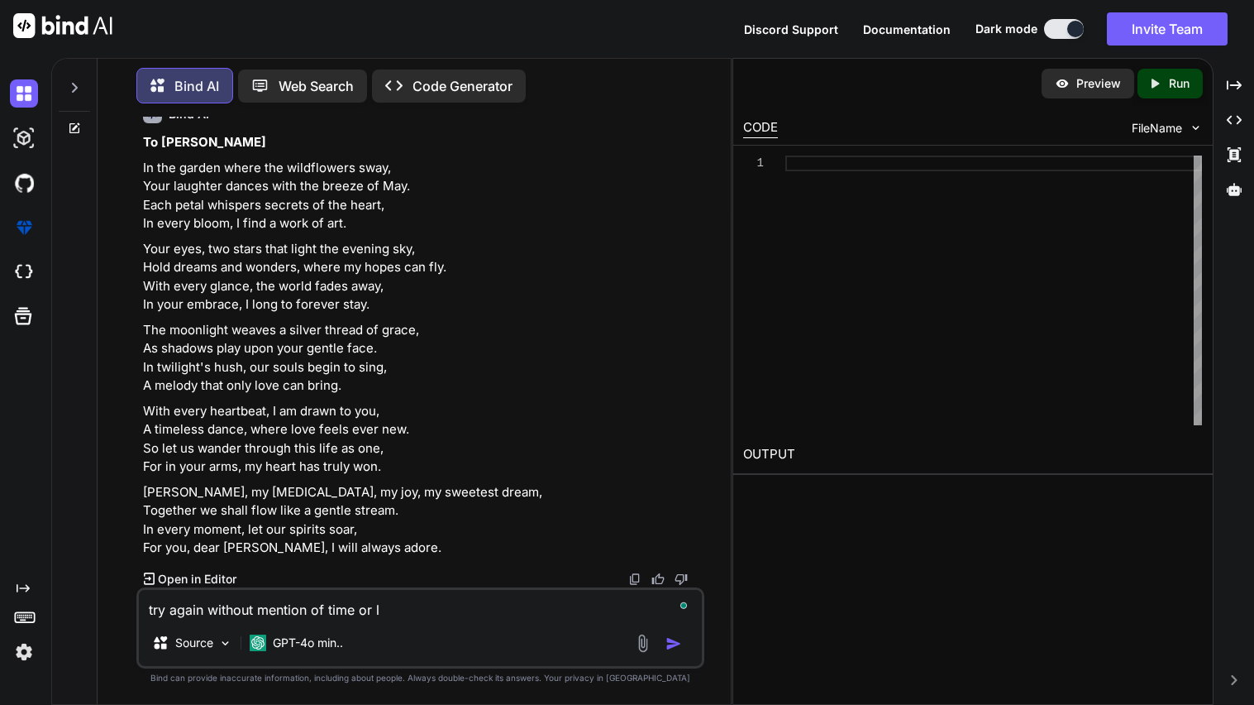
type textarea "try again without mention of time or la"
type textarea "x"
type textarea "try again without mention of time or [PERSON_NAME]"
type textarea "x"
type textarea "try again without mention of time or [PERSON_NAME]"
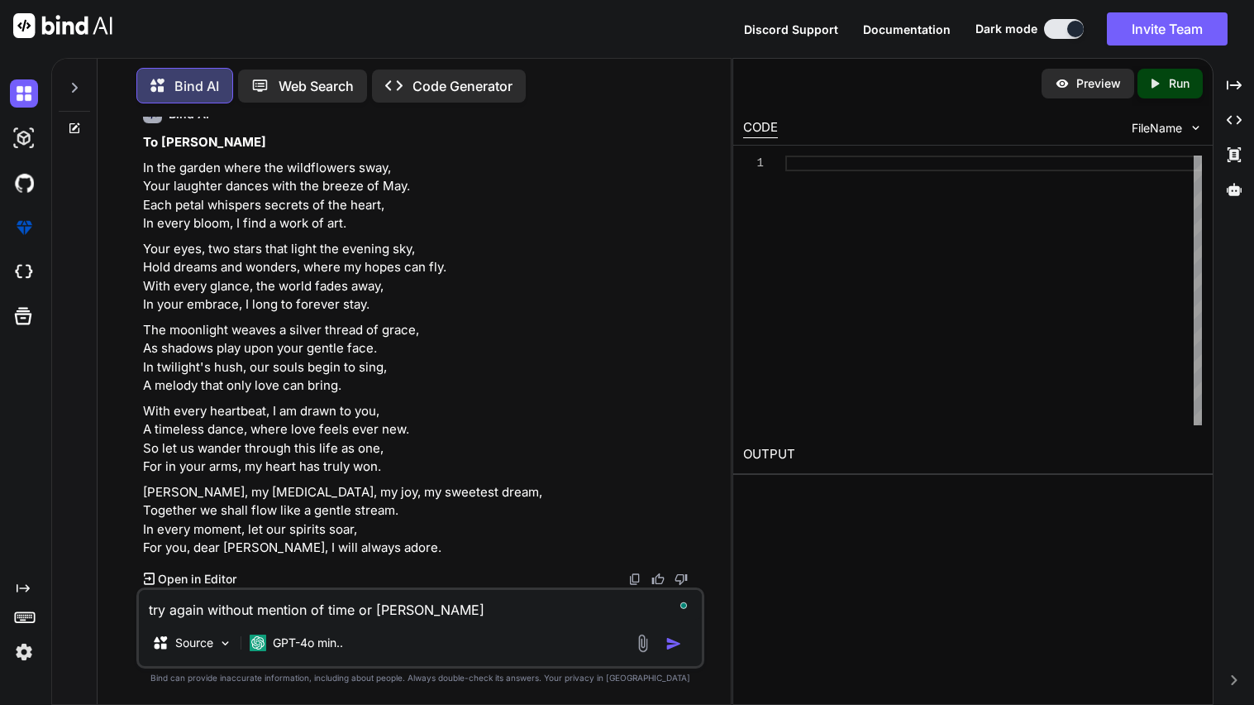
type textarea "x"
type textarea "try again without mention of time or laugh"
type textarea "x"
type textarea "try again without mention of time or laught"
type textarea "x"
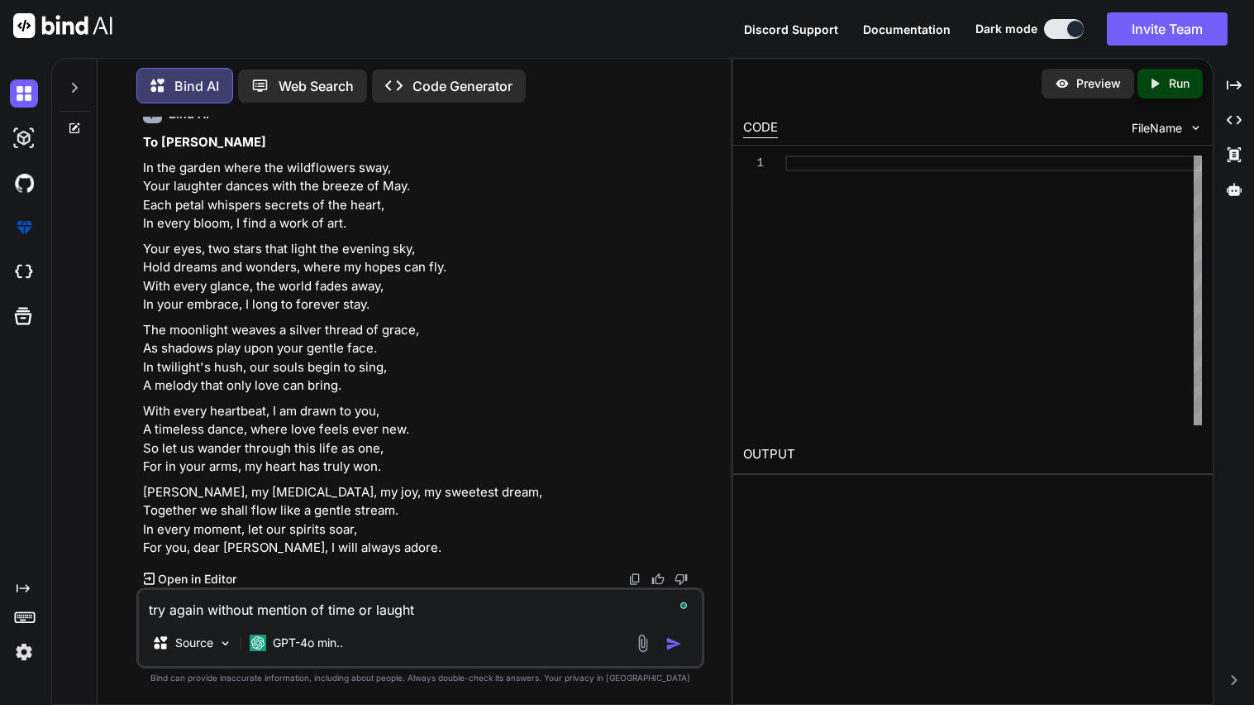
type textarea "try again without mention of time or laughte"
type textarea "x"
type textarea "try again without mention of time or laughter"
type textarea "x"
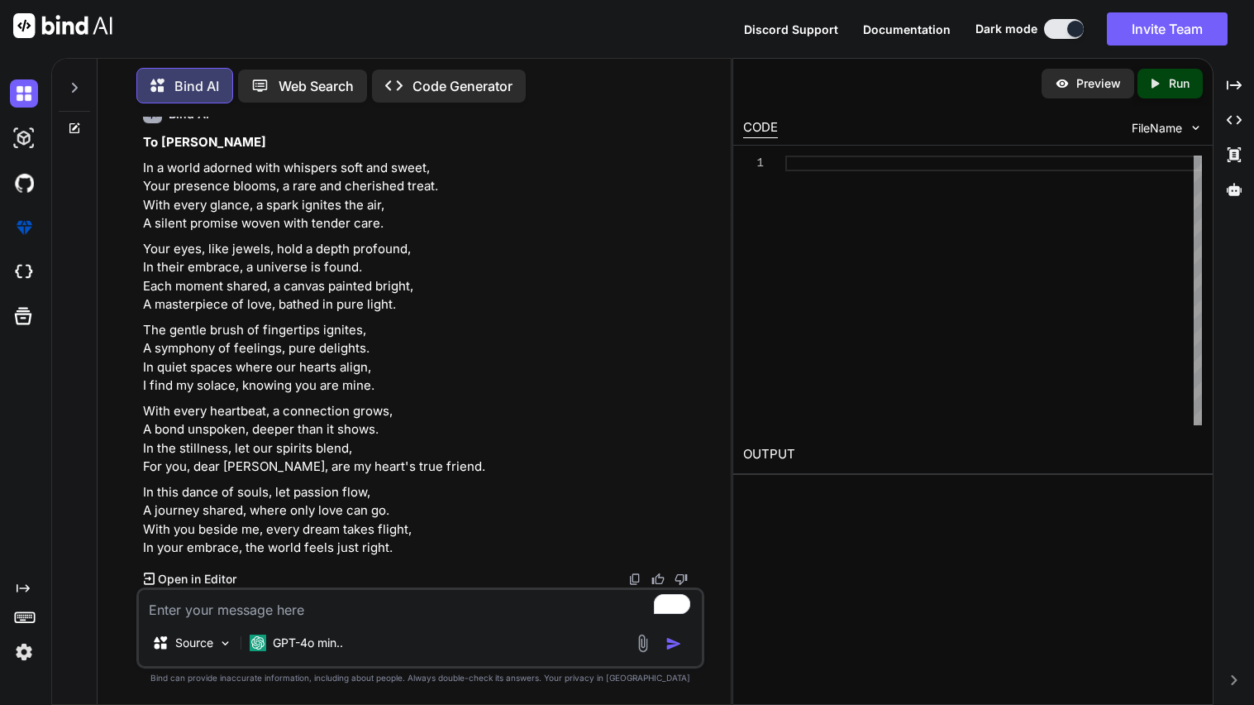
scroll to position [4179, 0]
type textarea "x"
type textarea "t"
type textarea "x"
type textarea "tr"
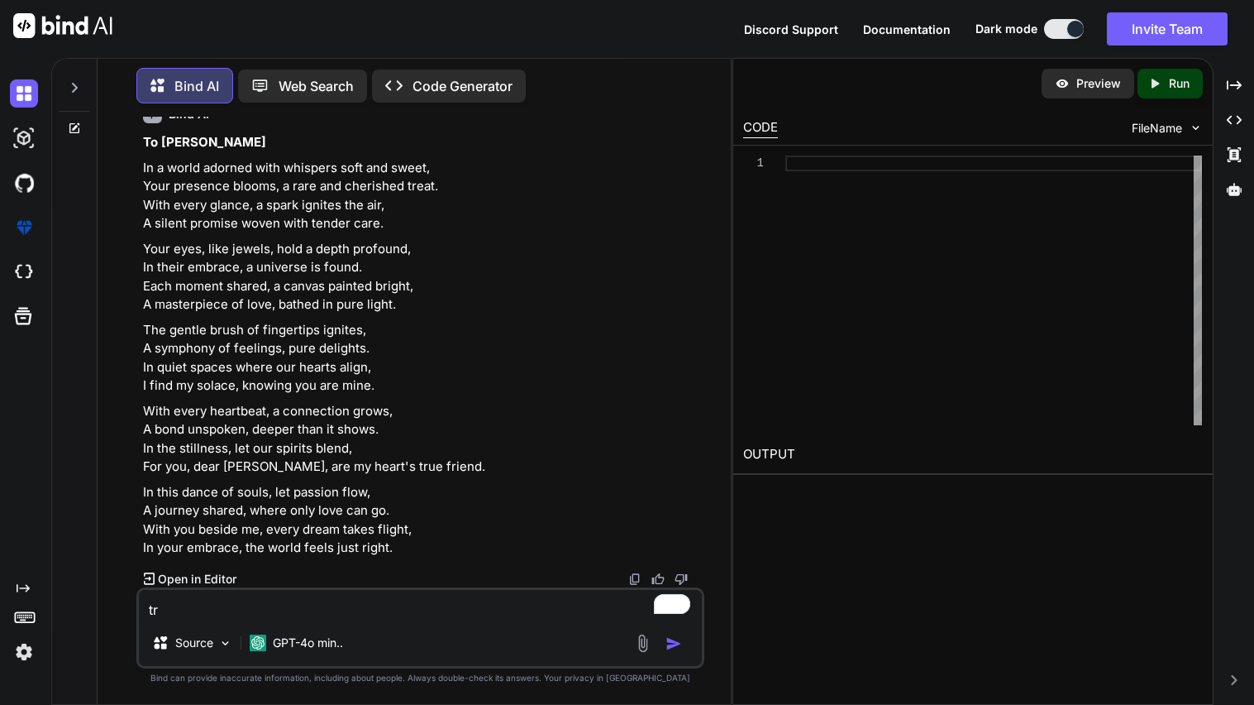
type textarea "x"
type textarea "try"
type textarea "x"
type textarea "try"
type textarea "x"
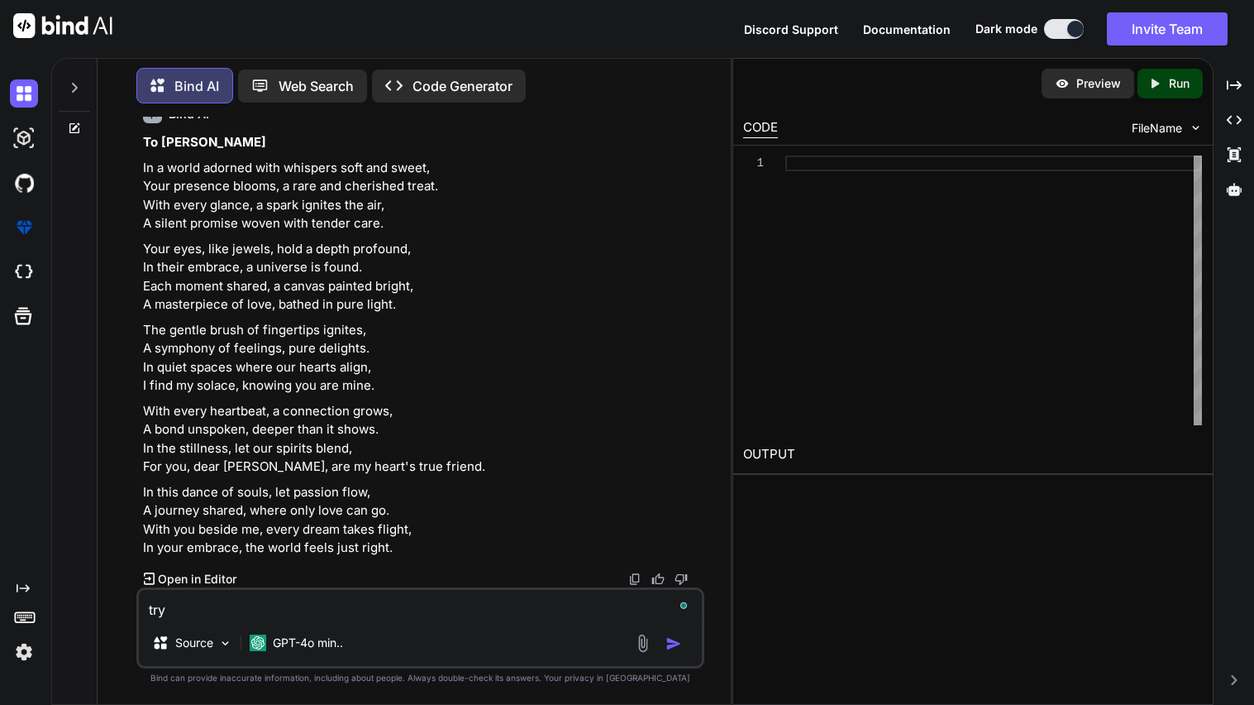
type textarea "try a"
type textarea "x"
type textarea "try an"
type textarea "x"
type textarea "try ang"
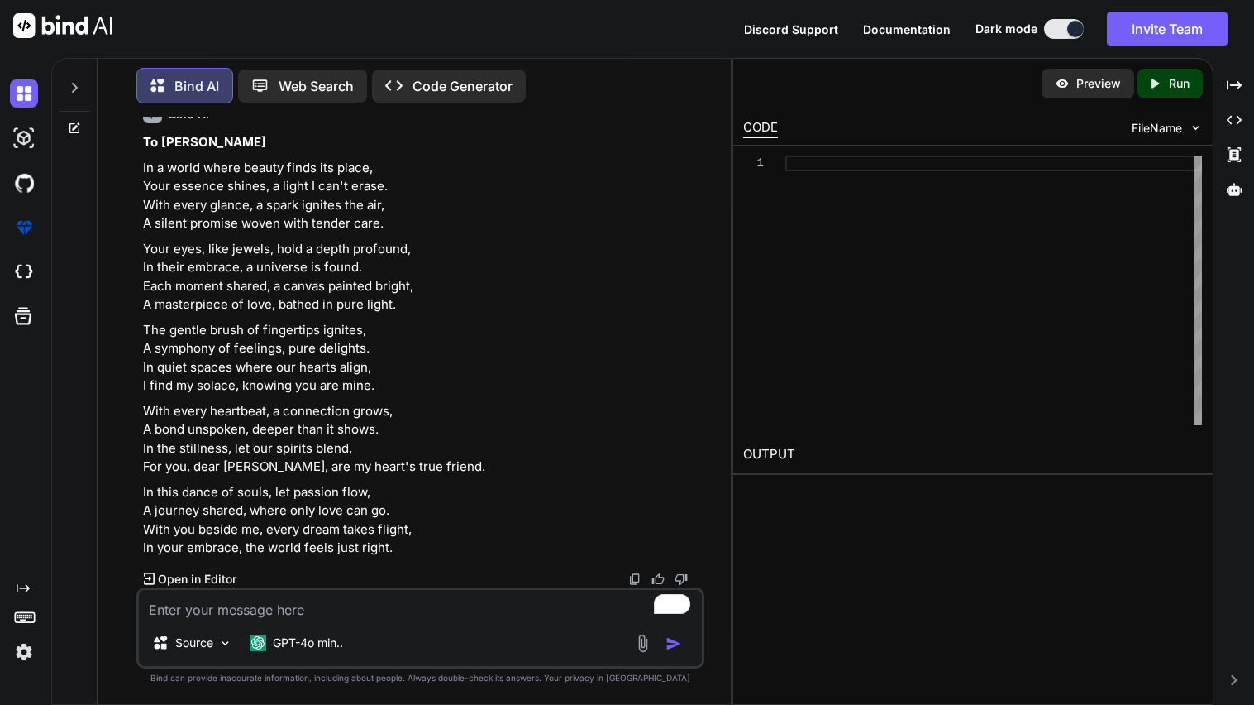
scroll to position [5420, 0]
drag, startPoint x: 136, startPoint y: 183, endPoint x: 468, endPoint y: 561, distance: 502.8
click at [468, 561] on div "You Bind AI To create an HTML image representation of the provided CSS code, yo…" at bounding box center [420, 410] width 568 height 587
copy div "In a world where beauty finds its place, Your essence shines, a light I can't e…"
click at [495, 321] on p "The gentle brush of fingertips ignites, A symphony of feelings, pure delights. …" at bounding box center [422, 358] width 558 height 74
